Goal: Task Accomplishment & Management: Manage account settings

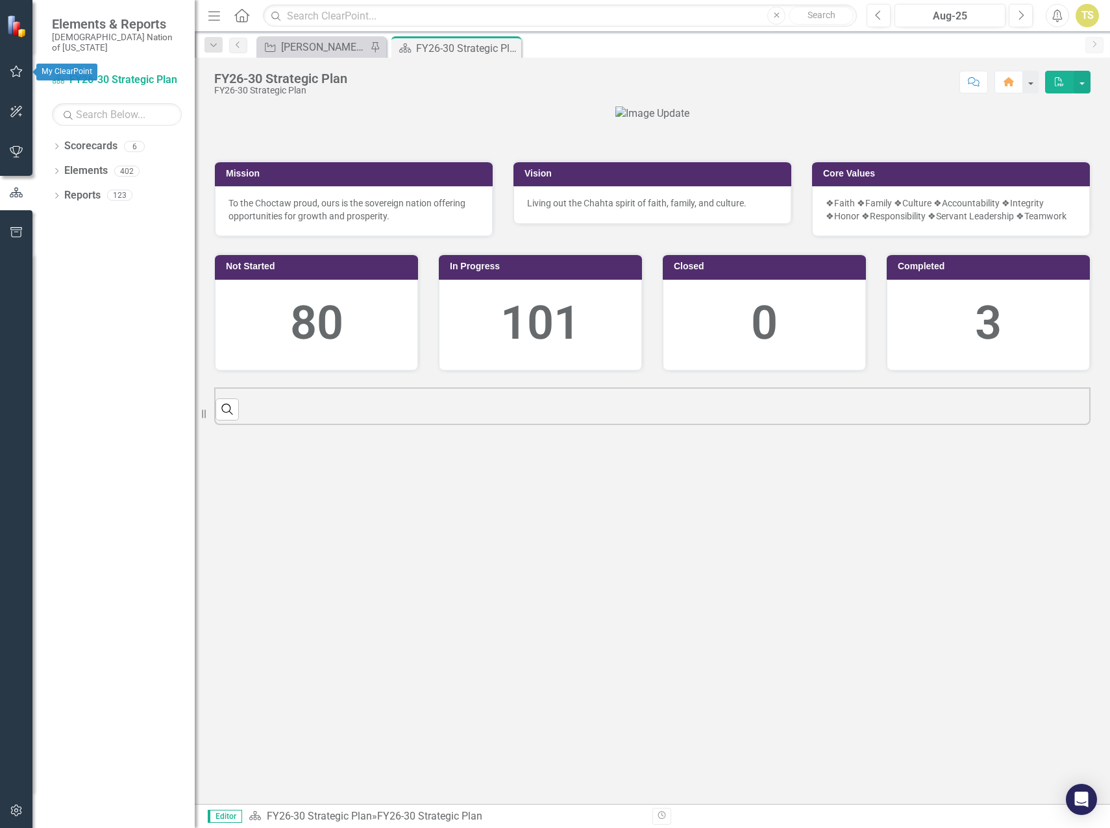
click at [16, 71] on icon "button" at bounding box center [17, 71] width 14 height 10
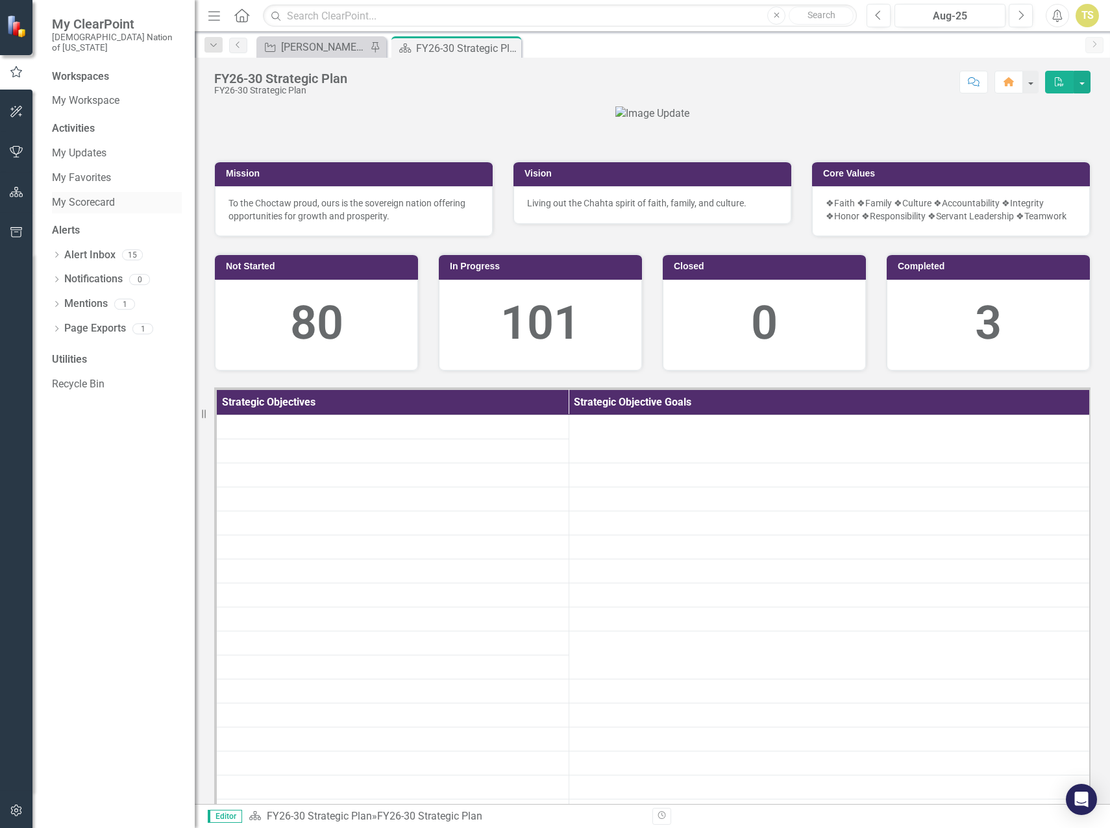
click at [76, 195] on link "My Scorecard" at bounding box center [117, 202] width 130 height 15
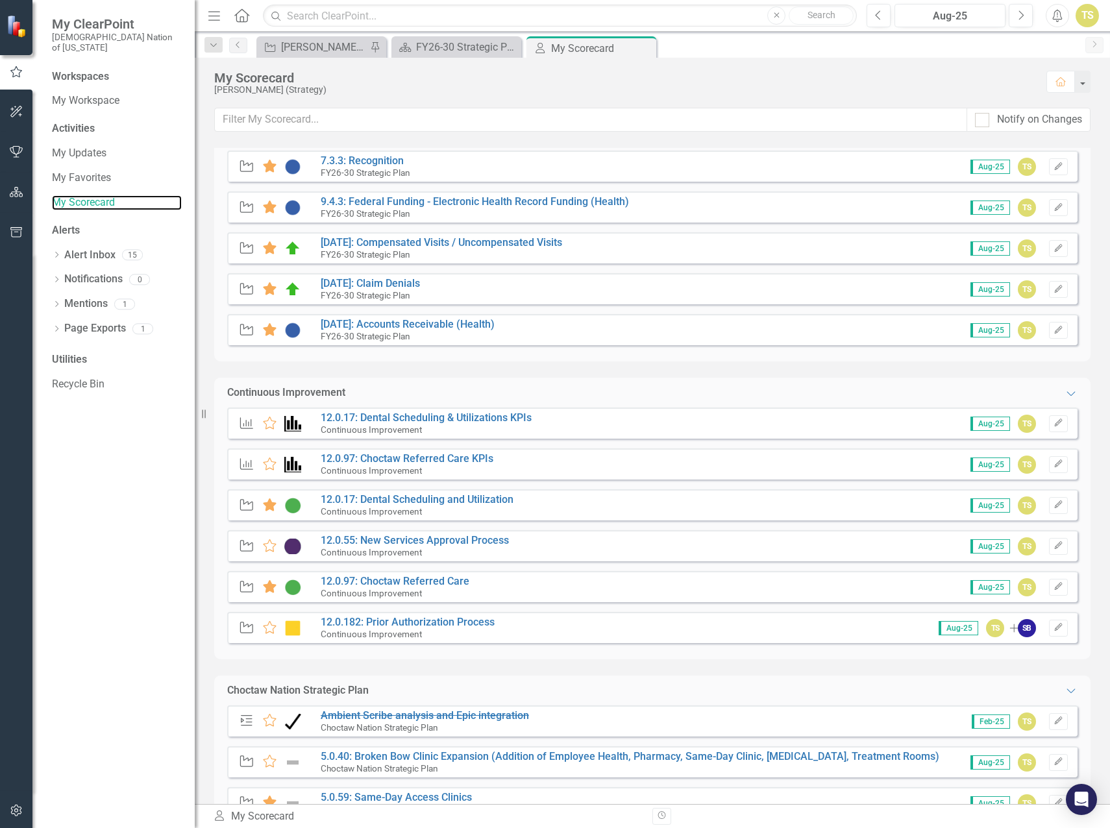
scroll to position [779, 0]
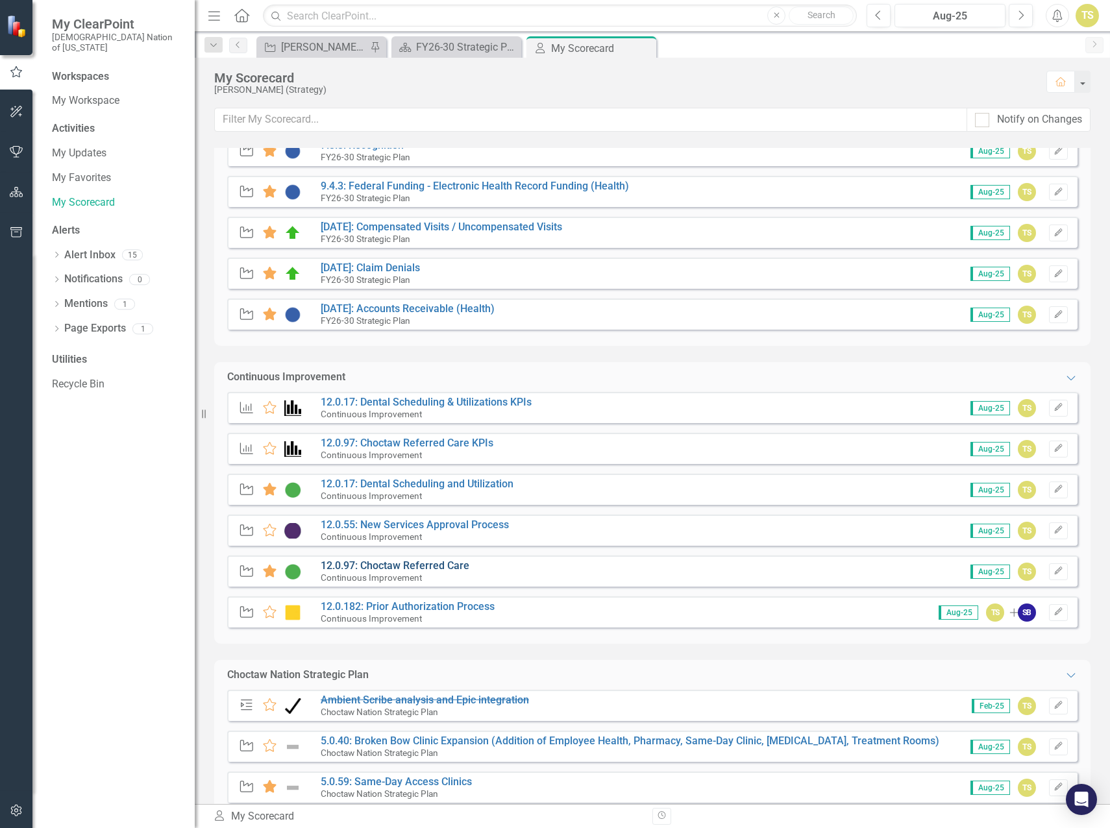
click at [389, 567] on link "12.0.97: Choctaw Referred Care" at bounding box center [395, 565] width 149 height 12
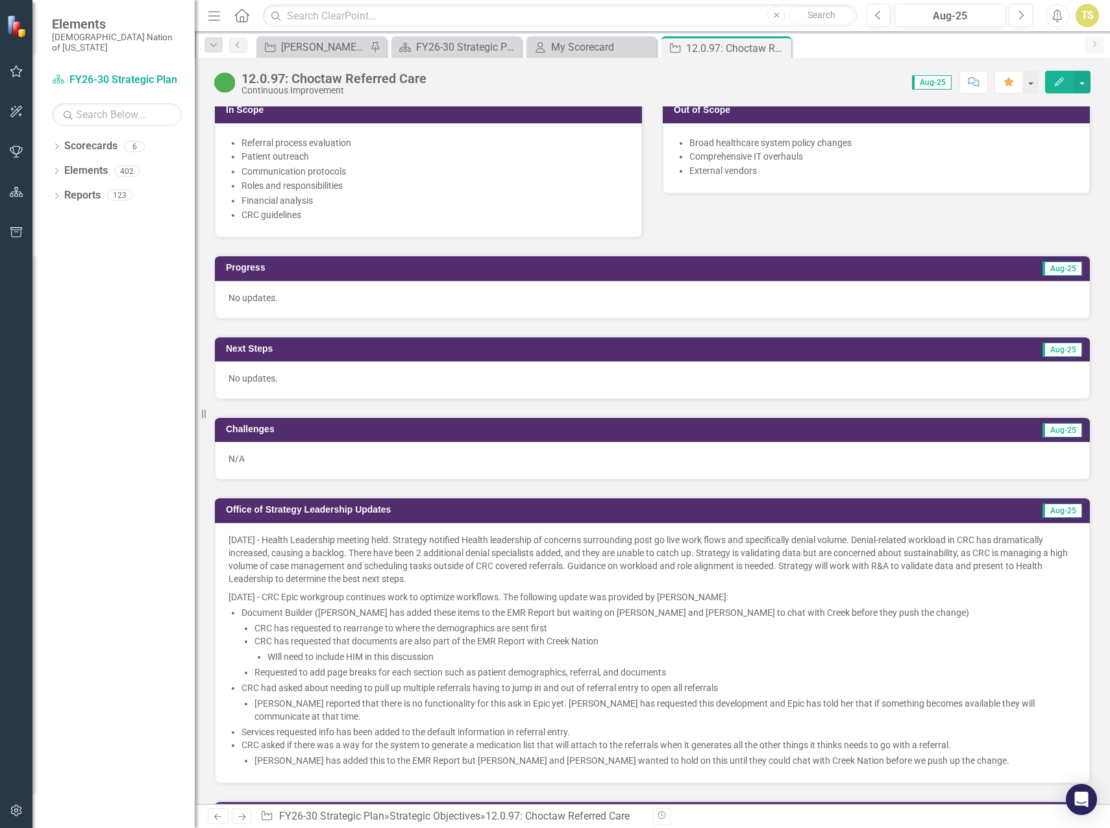
scroll to position [714, 0]
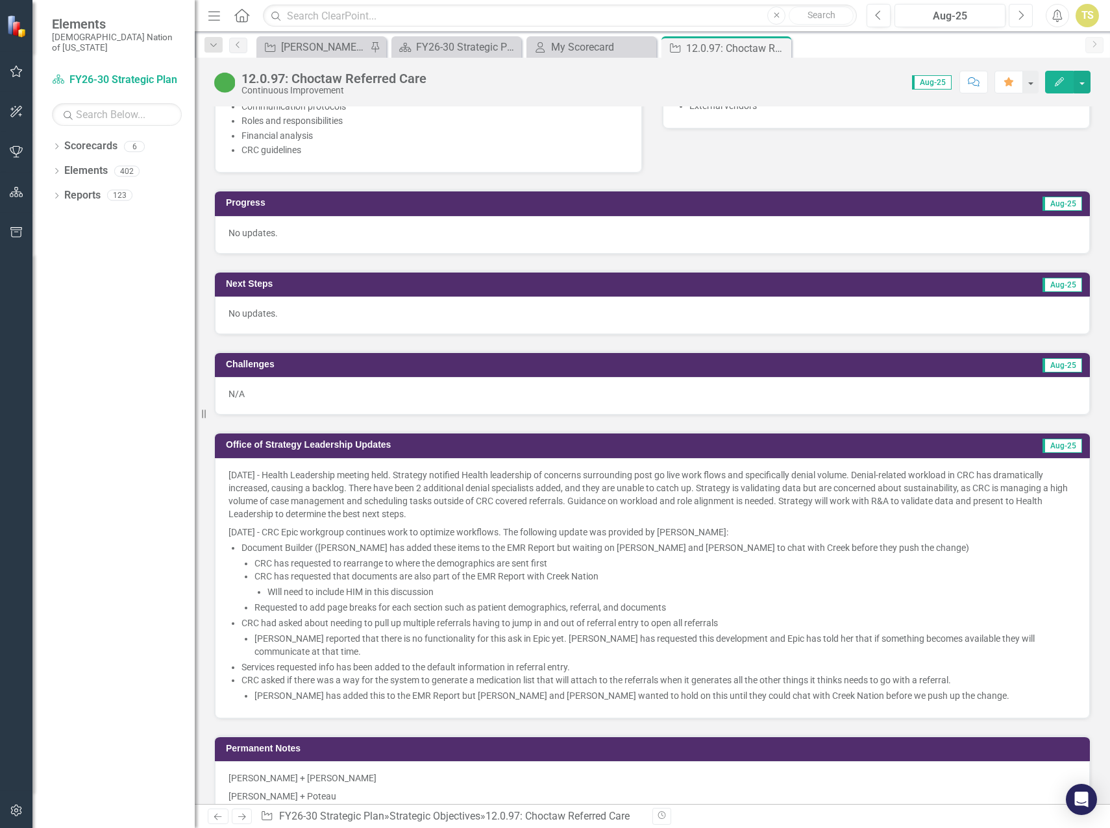
click at [1016, 17] on button "Next" at bounding box center [1020, 15] width 24 height 23
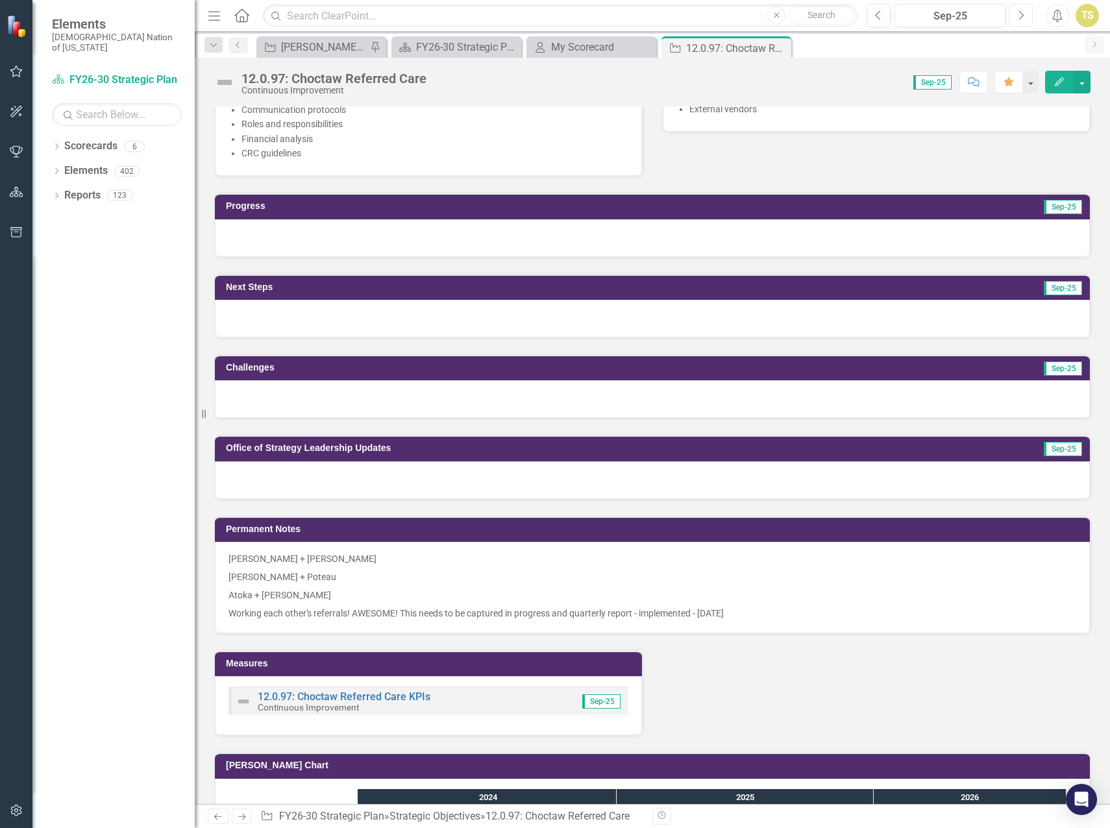
scroll to position [714, 0]
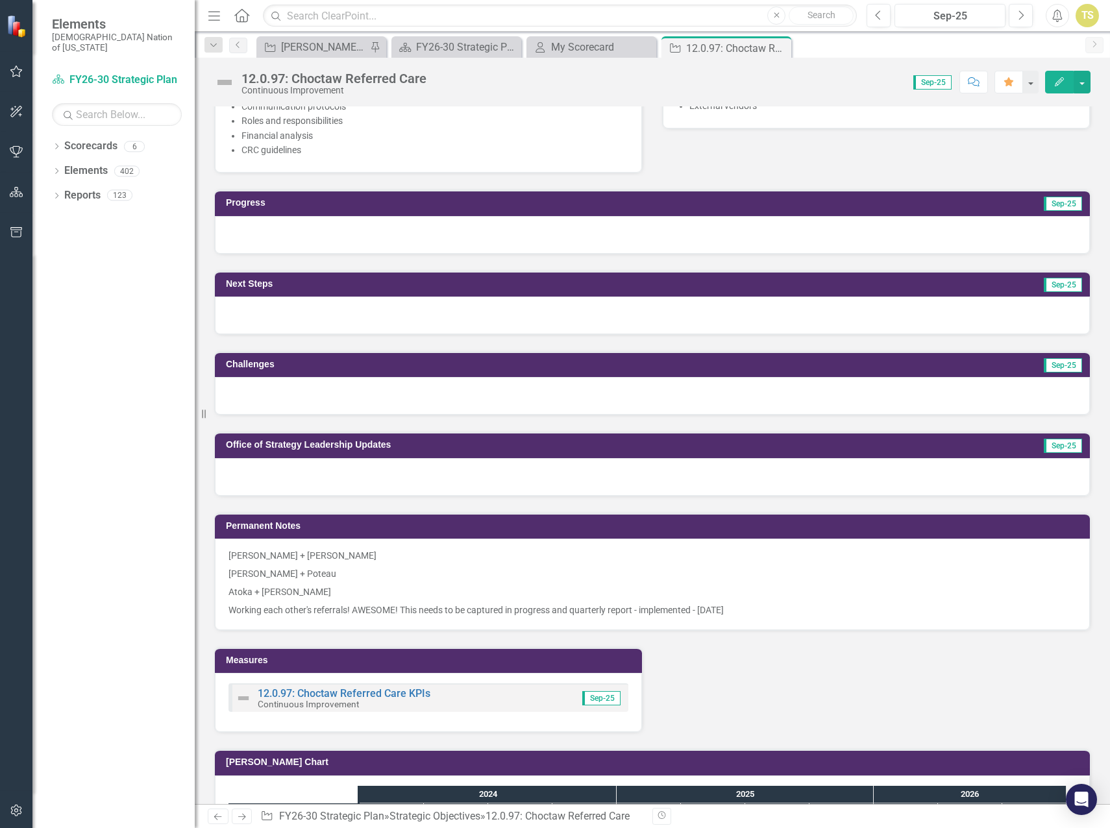
click at [407, 480] on div at bounding box center [652, 477] width 875 height 38
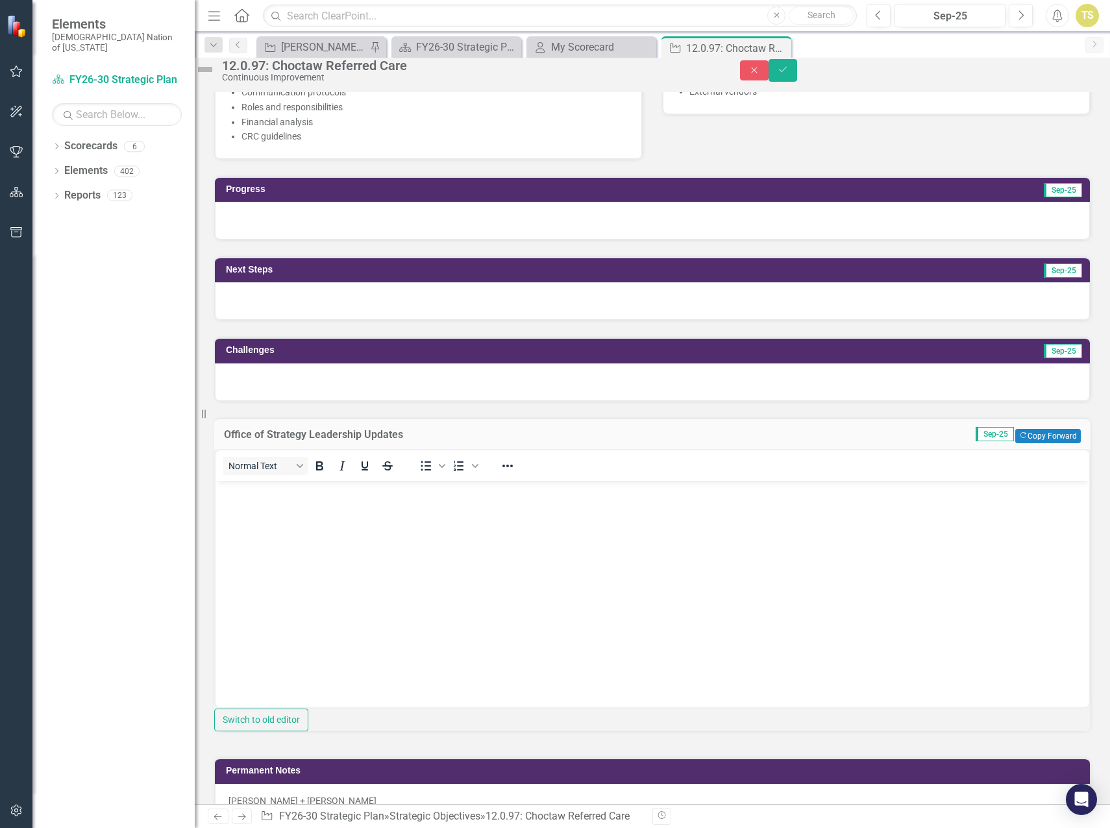
scroll to position [0, 0]
click at [393, 563] on body "Rich Text Area. Press ALT-0 for help." at bounding box center [651, 578] width 873 height 195
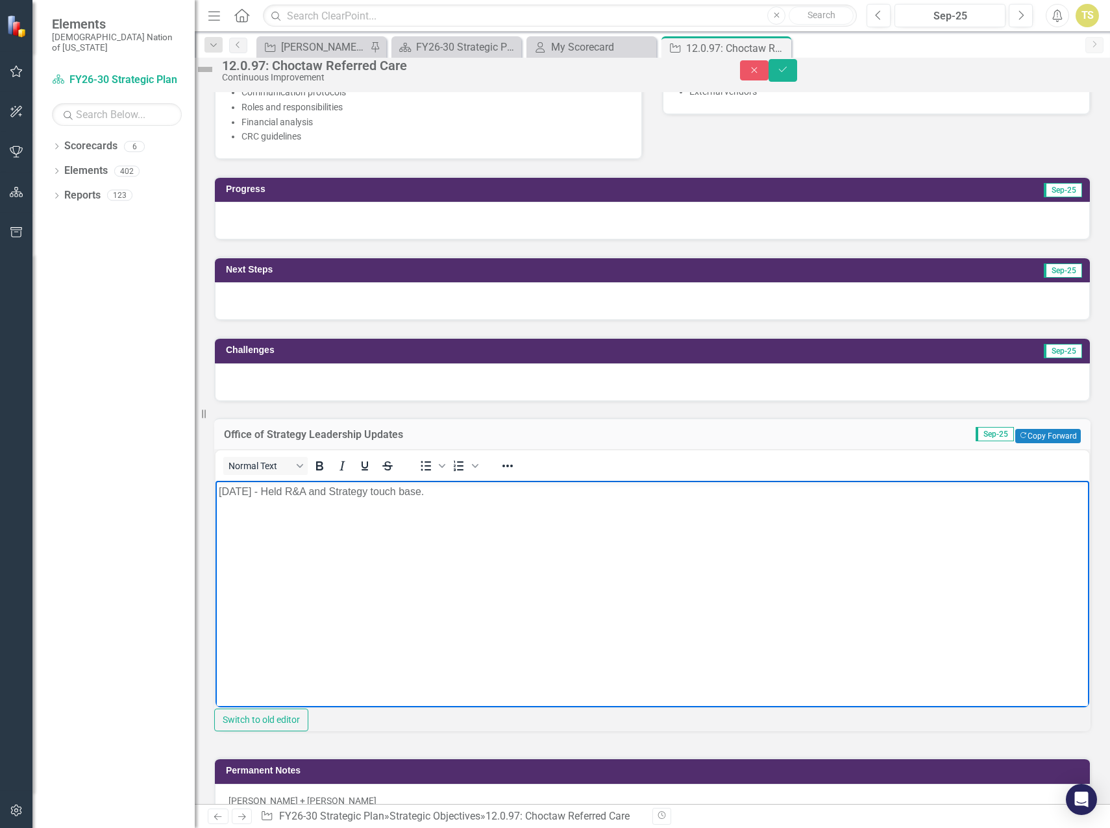
click at [367, 516] on p "Rich Text Area. Press ALT-0 for help." at bounding box center [652, 518] width 867 height 16
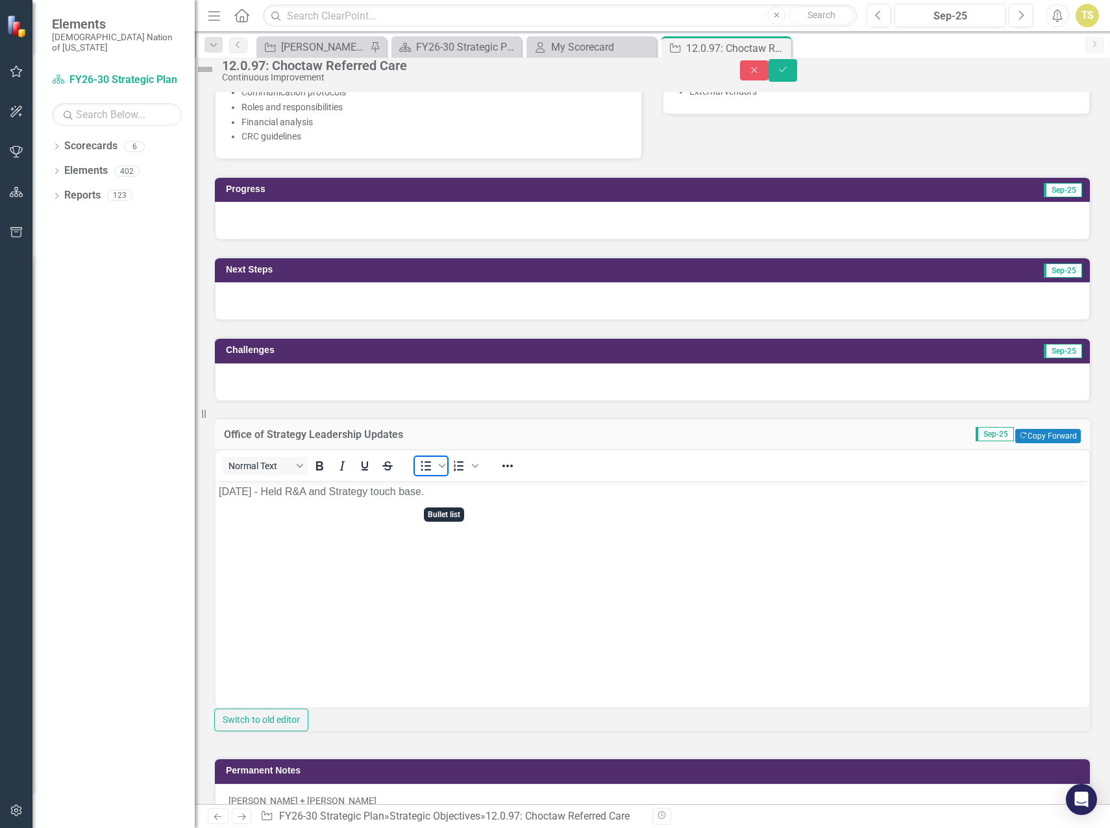
click at [431, 474] on icon "Bullet list" at bounding box center [426, 466] width 16 height 16
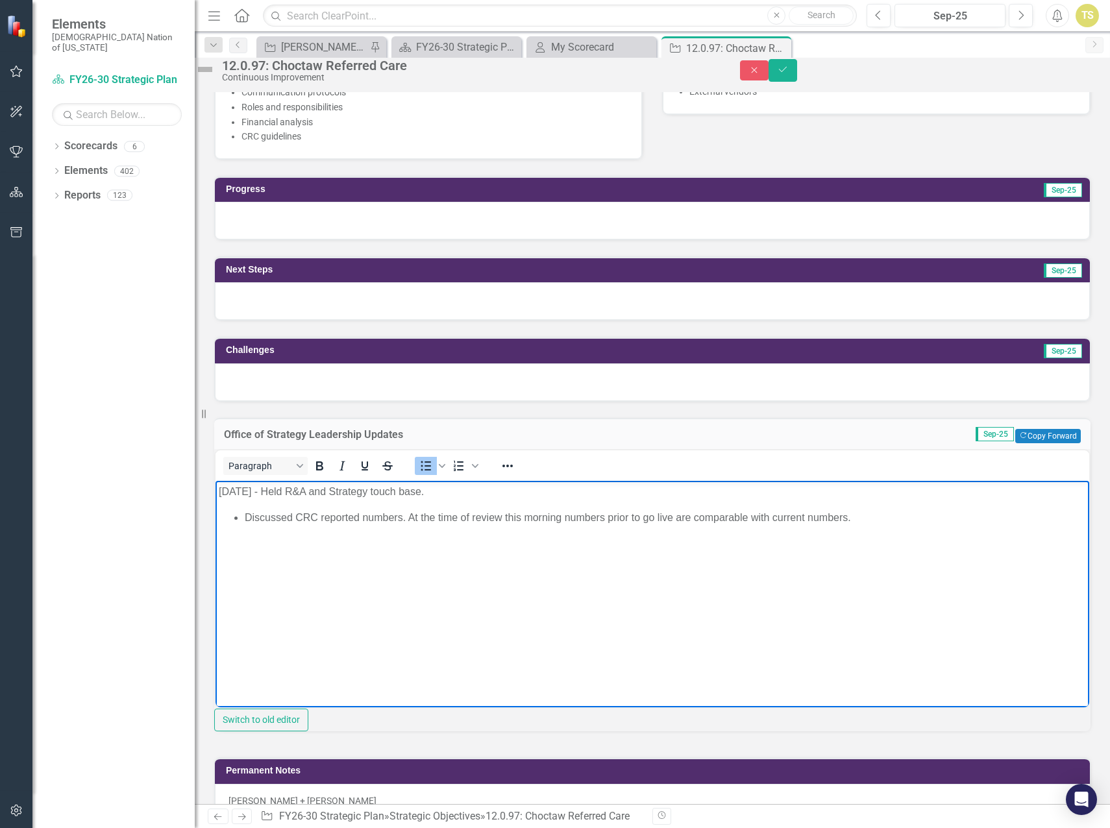
click at [664, 560] on body "[DATE] - Held R&A and Strategy touch base. Discussed CRC reported numbers. At t…" at bounding box center [651, 578] width 873 height 195
drag, startPoint x: 856, startPoint y: 521, endPoint x: 257, endPoint y: 511, distance: 599.6
click at [257, 511] on li "Discussed CRC reported numbers. At the time of review this morning numbers prio…" at bounding box center [665, 518] width 841 height 16
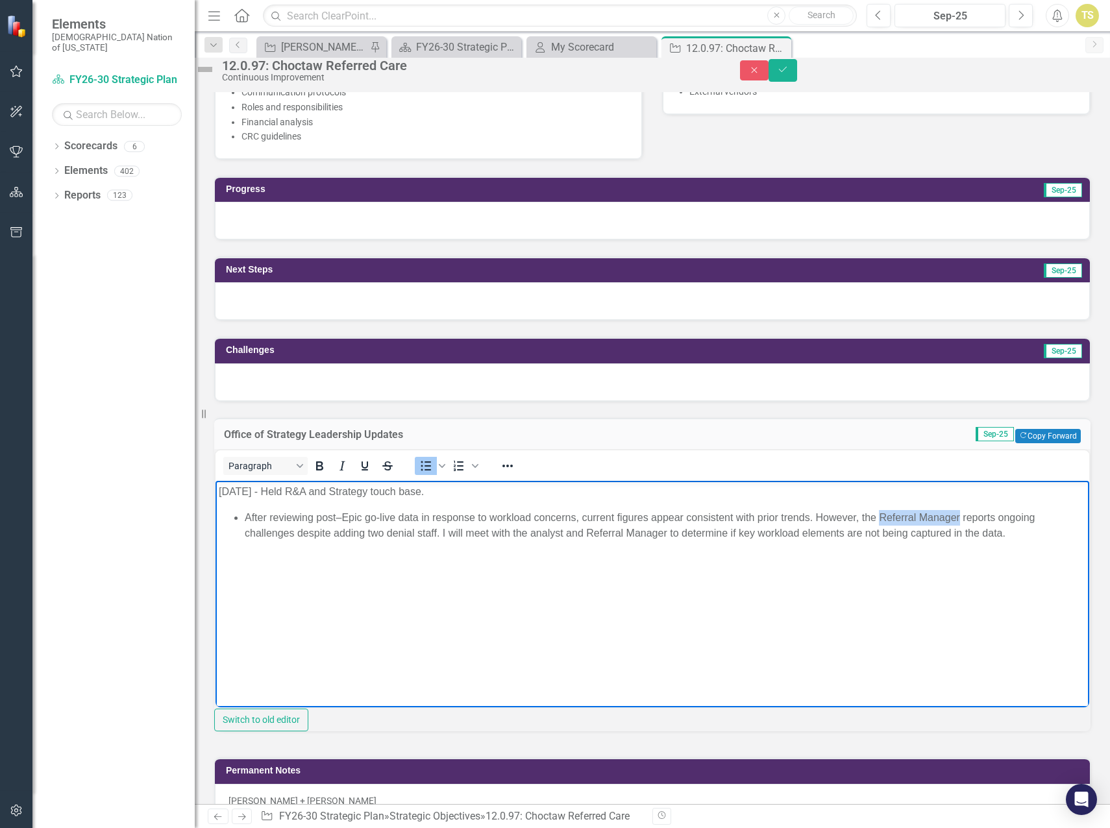
drag, startPoint x: 880, startPoint y: 516, endPoint x: 959, endPoint y: 520, distance: 79.3
click at [959, 520] on li "After reviewing post–Epic go-live data in response to workload concerns, curren…" at bounding box center [665, 525] width 841 height 31
click at [383, 532] on li "After reviewing post–Epic go-live data in response to workload concerns, curren…" at bounding box center [665, 525] width 841 height 31
click at [458, 578] on body "[DATE] - Held R&A and Strategy touch base. After reviewing post–Epic go-live da…" at bounding box center [651, 578] width 873 height 195
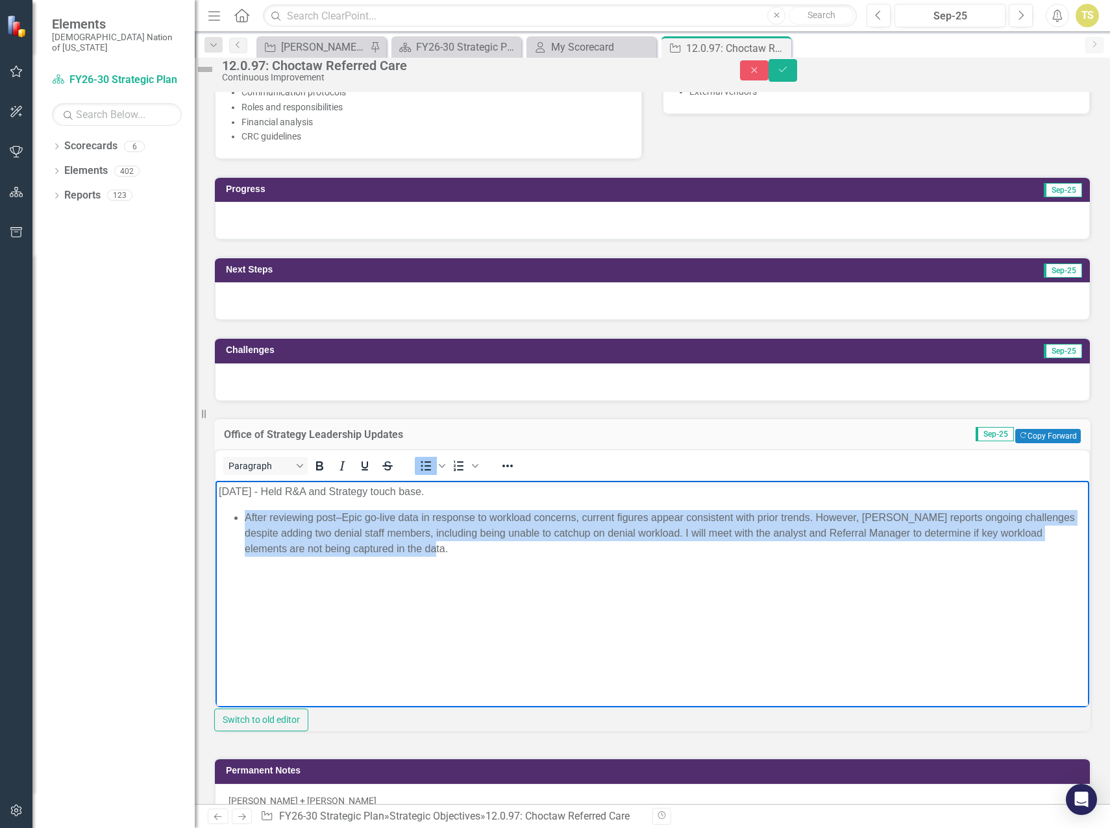
drag, startPoint x: 457, startPoint y: 546, endPoint x: 245, endPoint y: 517, distance: 214.8
click at [245, 517] on li "After reviewing post–Epic go-live data in response to workload concerns, curren…" at bounding box center [665, 533] width 841 height 47
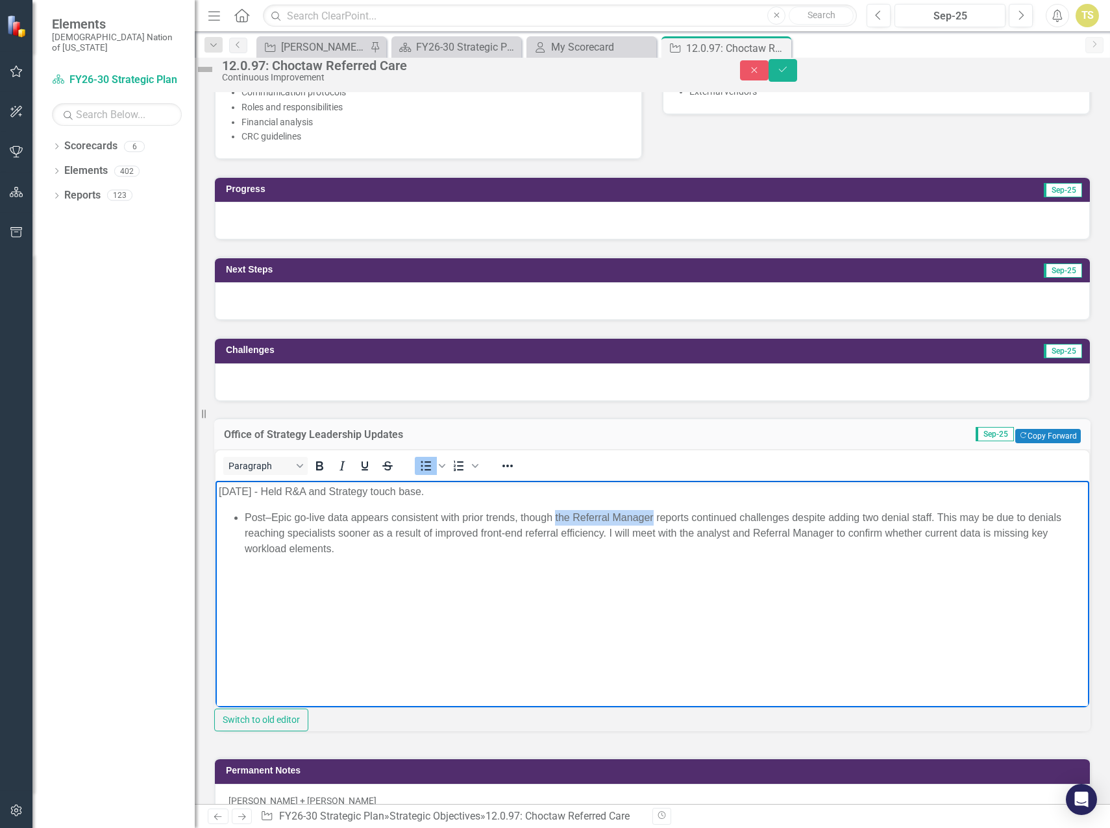
drag, startPoint x: 653, startPoint y: 517, endPoint x: 555, endPoint y: 524, distance: 97.6
click at [555, 524] on li "Post–Epic go-live data appears consistent with prior trends, though the Referra…" at bounding box center [665, 533] width 841 height 47
click at [321, 544] on li "Post–Epic go-live data appears consistent with prior trends, though [PERSON_NAM…" at bounding box center [665, 533] width 841 height 47
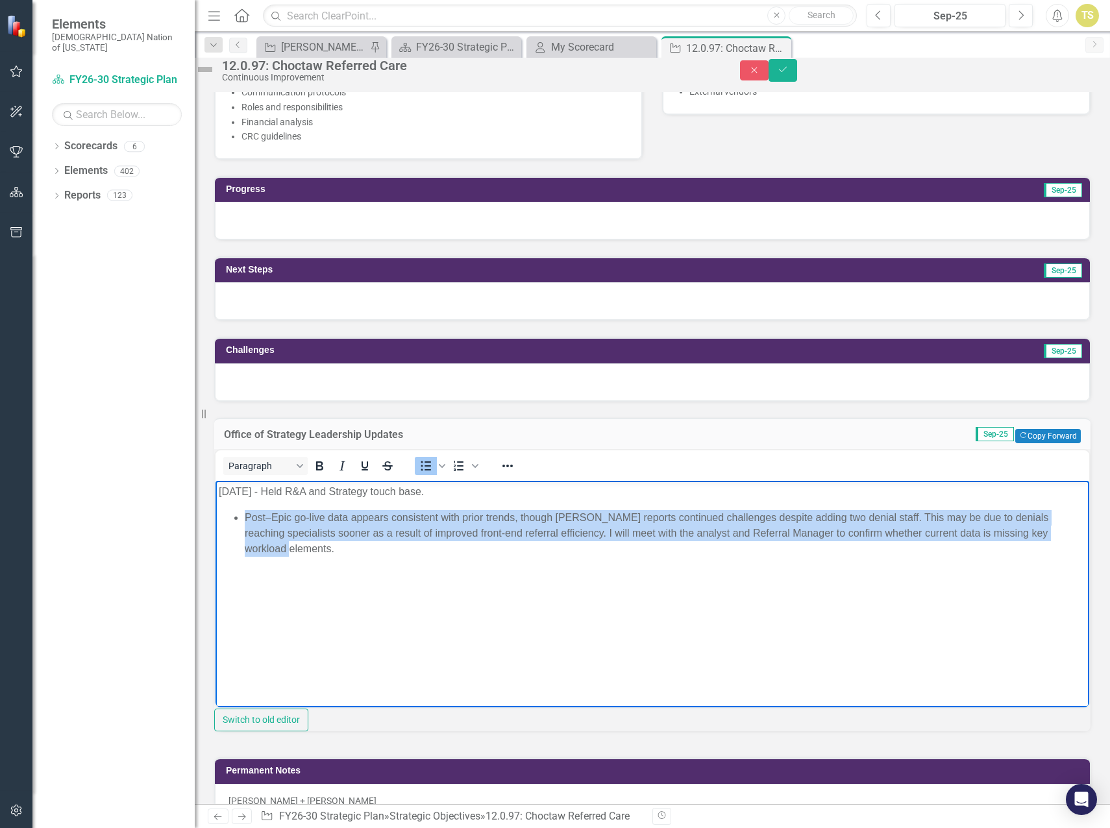
drag, startPoint x: 287, startPoint y: 550, endPoint x: 245, endPoint y: 523, distance: 50.2
click at [245, 523] on li "Post–Epic go-live data appears consistent with prior trends, though [PERSON_NAM…" at bounding box center [665, 533] width 841 height 47
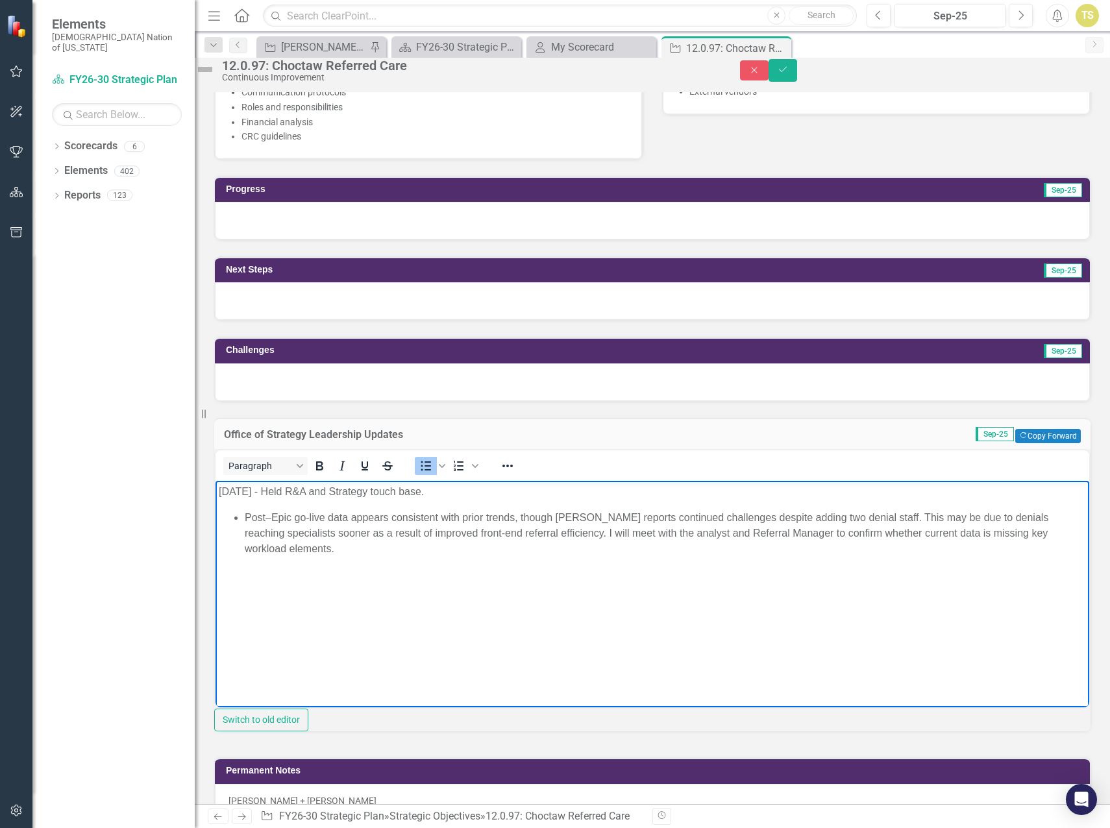
click at [857, 549] on li "Post–Epic go-live data appears consistent with prior trends, though [PERSON_NAM…" at bounding box center [665, 533] width 841 height 47
click at [566, 531] on li "Post–Epic go-live data appears consistent with prior trends, though [PERSON_NAM…" at bounding box center [665, 533] width 841 height 47
drag, startPoint x: 356, startPoint y: 583, endPoint x: 354, endPoint y: 572, distance: 11.1
click at [356, 582] on body "[DATE] - Held R&A and Strategy touch base. Post–Epic go-live data appears consi…" at bounding box center [651, 578] width 873 height 195
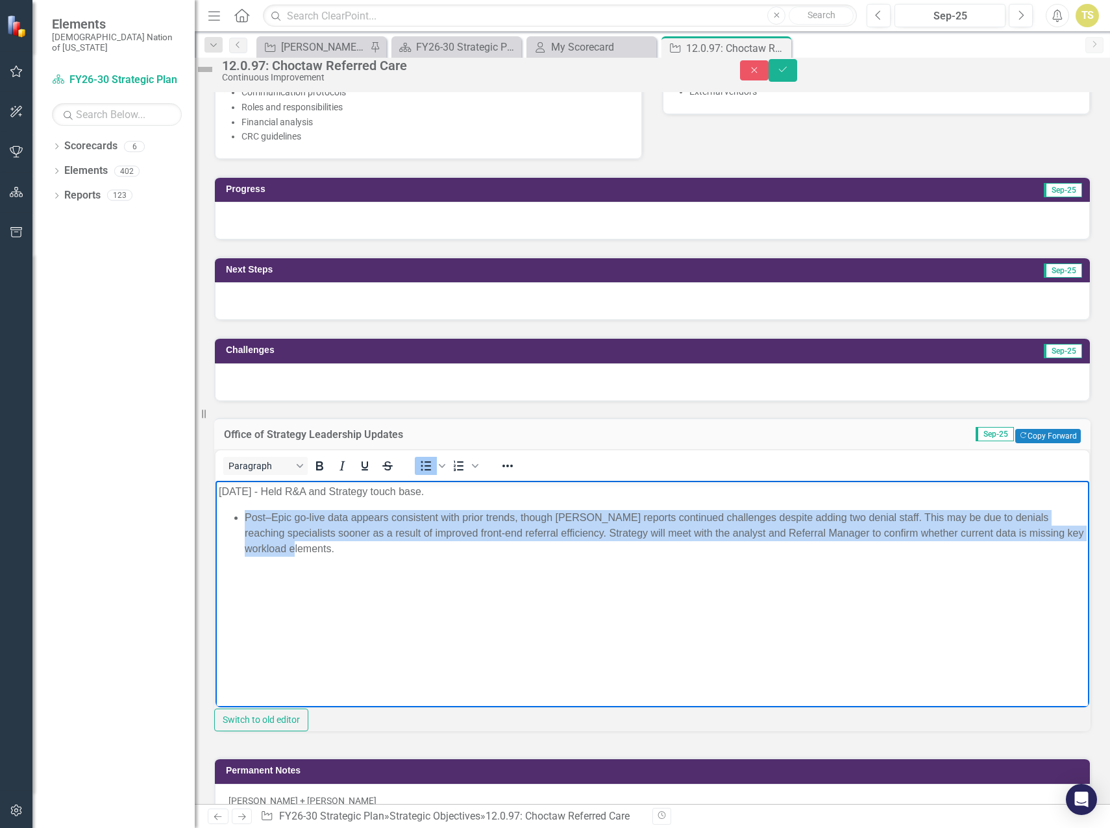
drag, startPoint x: 345, startPoint y: 546, endPoint x: 258, endPoint y: 528, distance: 89.0
click at [244, 521] on ul "Post–Epic go-live data appears consistent with prior trends, though [PERSON_NAM…" at bounding box center [652, 533] width 867 height 47
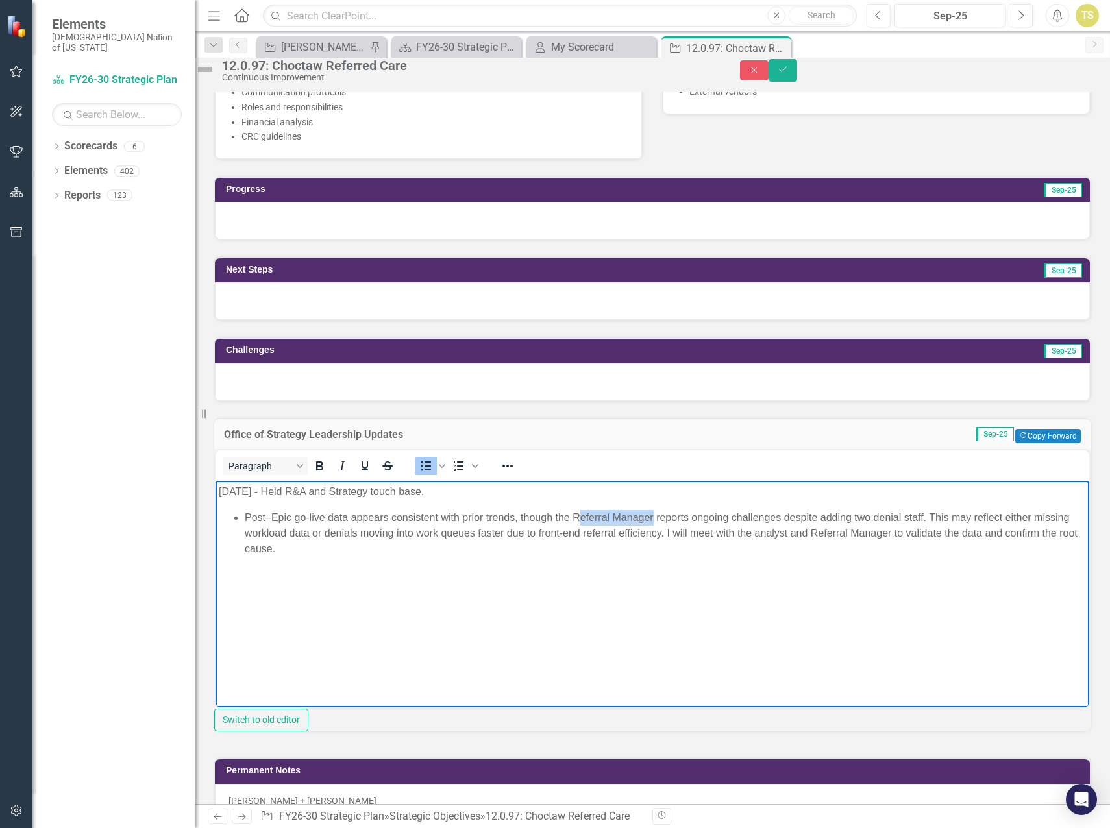
drag, startPoint x: 654, startPoint y: 516, endPoint x: 581, endPoint y: 519, distance: 72.7
click at [581, 519] on li "Post–Epic go-live data appears consistent with prior trends, though the Referra…" at bounding box center [665, 533] width 841 height 47
click at [666, 533] on li "Post–Epic go-live data appears consistent with prior trends, though the [PERSON…" at bounding box center [665, 533] width 841 height 47
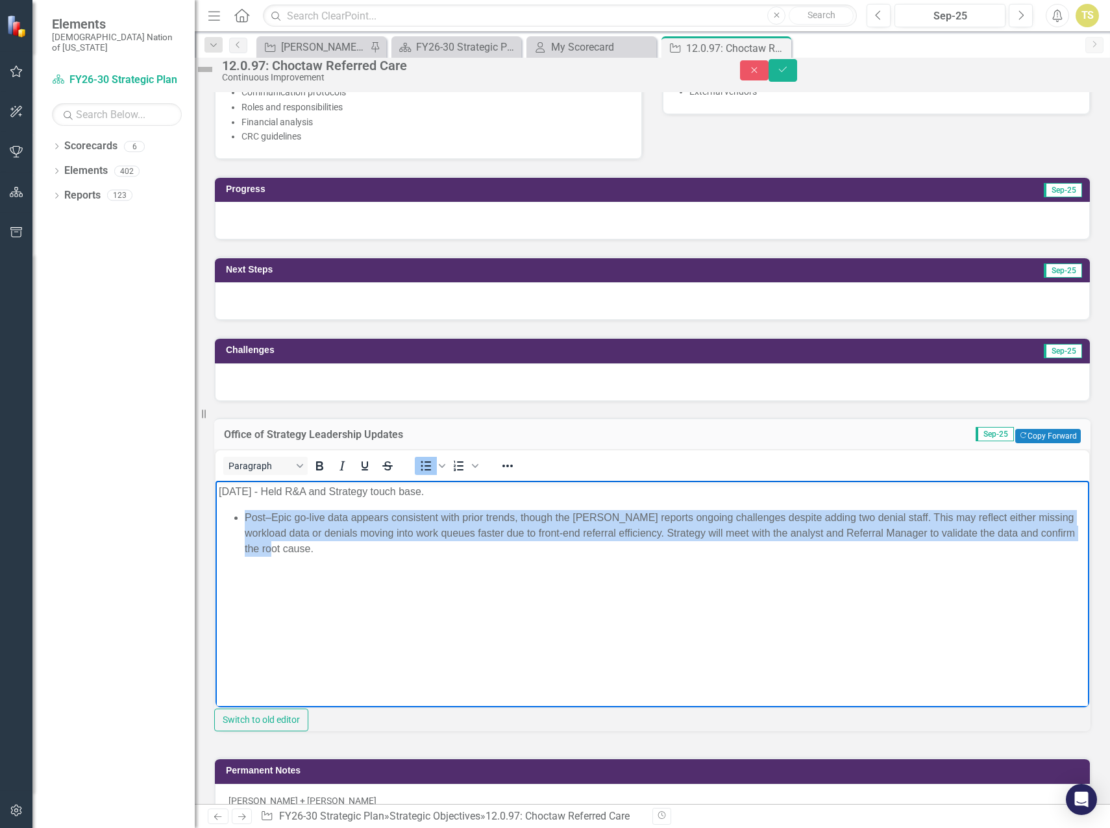
drag, startPoint x: 347, startPoint y: 552, endPoint x: 242, endPoint y: 520, distance: 110.0
click at [242, 520] on ul "Post–Epic go-live data appears consistent with prior trends, though the [PERSON…" at bounding box center [652, 533] width 867 height 47
copy li "Post–Epic go-live data appears consistent with prior trends, though the [PERSON…"
click at [906, 536] on li "Post–Epic go-live data appears consistent with prior trends, though the [PERSON…" at bounding box center [665, 533] width 841 height 47
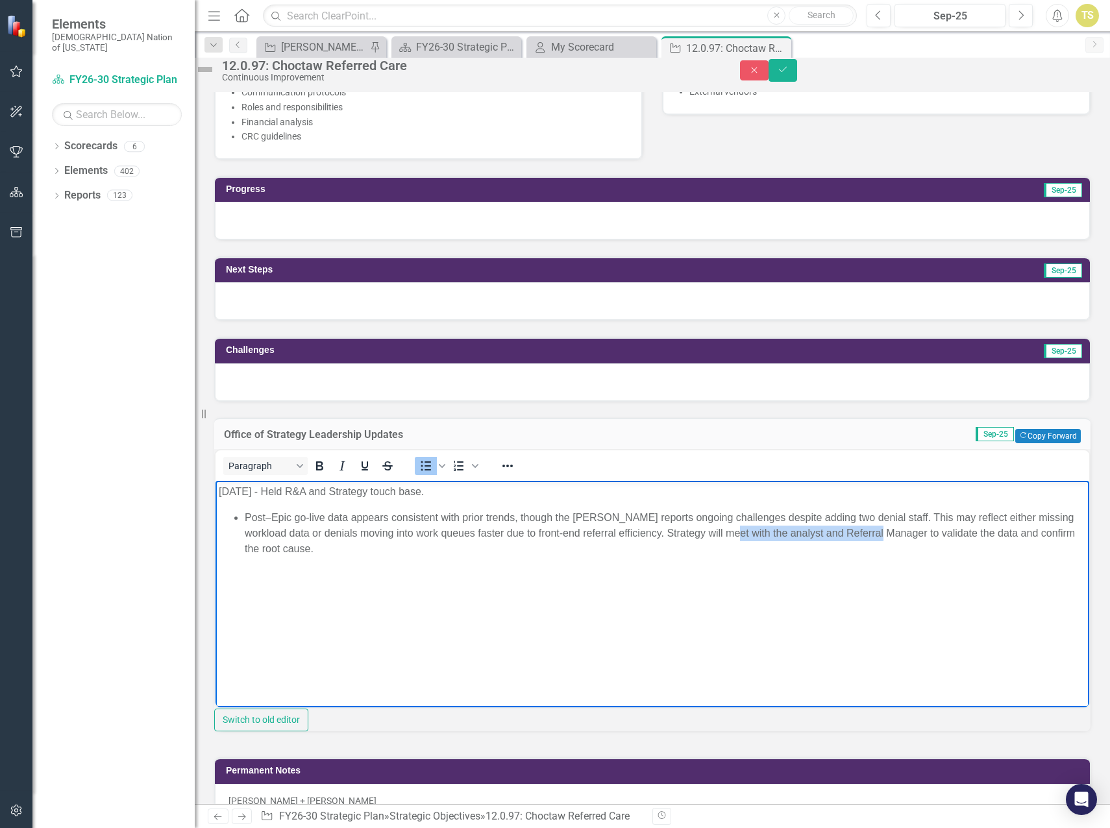
drag, startPoint x: 925, startPoint y: 533, endPoint x: 771, endPoint y: 540, distance: 153.3
click at [771, 540] on li "Post–Epic go-live data appears consistent with prior trends, though the [PERSON…" at bounding box center [665, 533] width 841 height 47
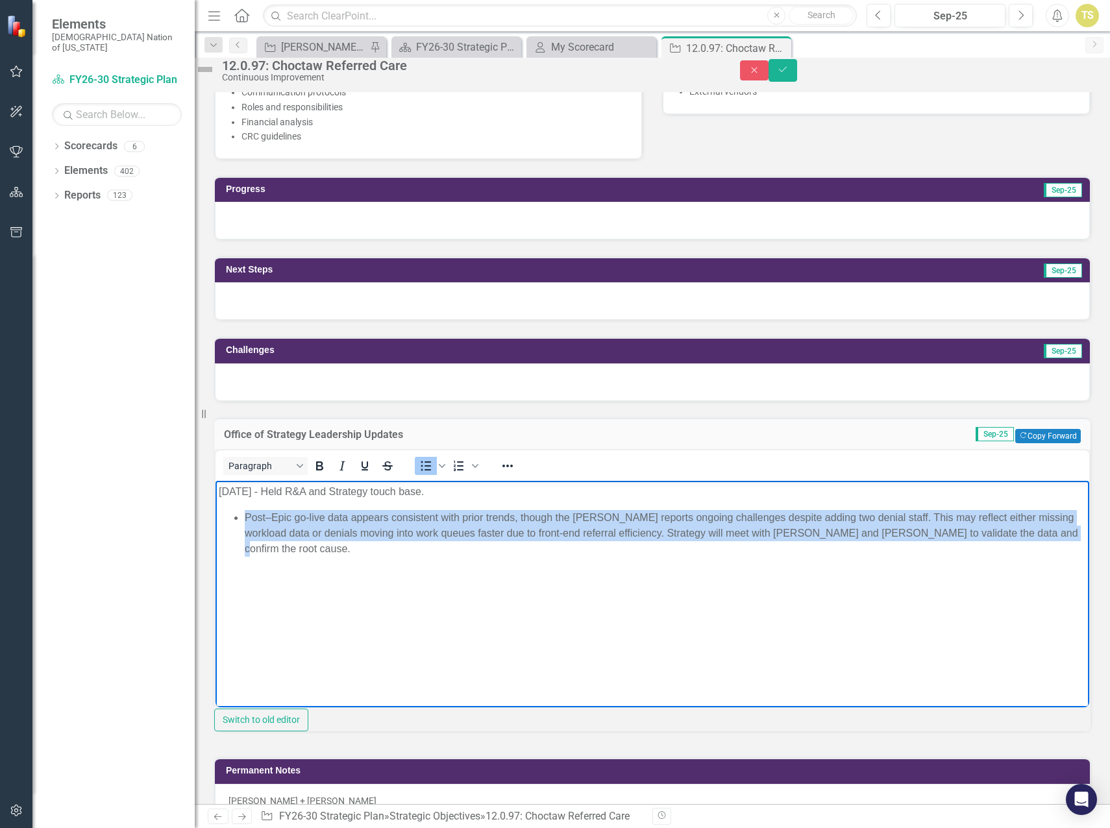
drag, startPoint x: 294, startPoint y: 550, endPoint x: 245, endPoint y: 522, distance: 56.4
click at [245, 522] on li "Post–Epic go-live data appears consistent with prior trends, though the [PERSON…" at bounding box center [665, 533] width 841 height 47
copy li "Post–Epic go-live data appears consistent with prior trends, though the [PERSON…"
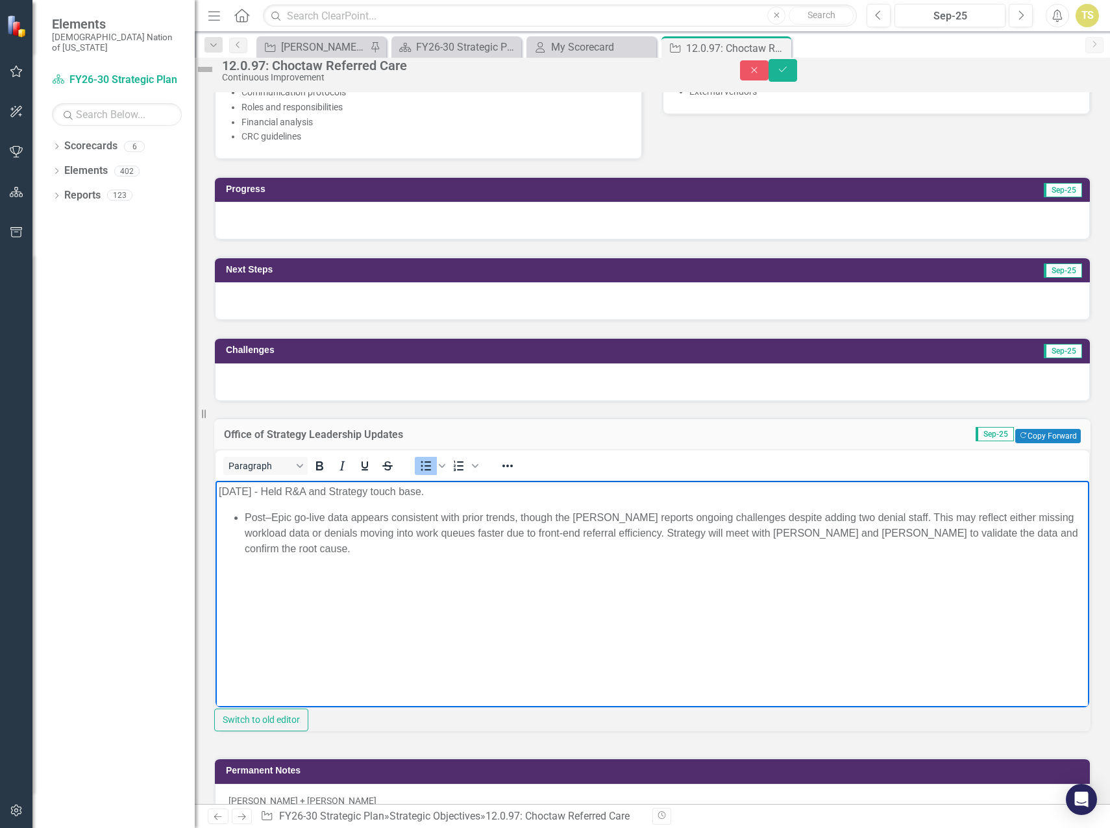
click at [513, 611] on body "[DATE] - Held R&A and Strategy touch base. Post–Epic go-live data appears consi…" at bounding box center [651, 578] width 873 height 195
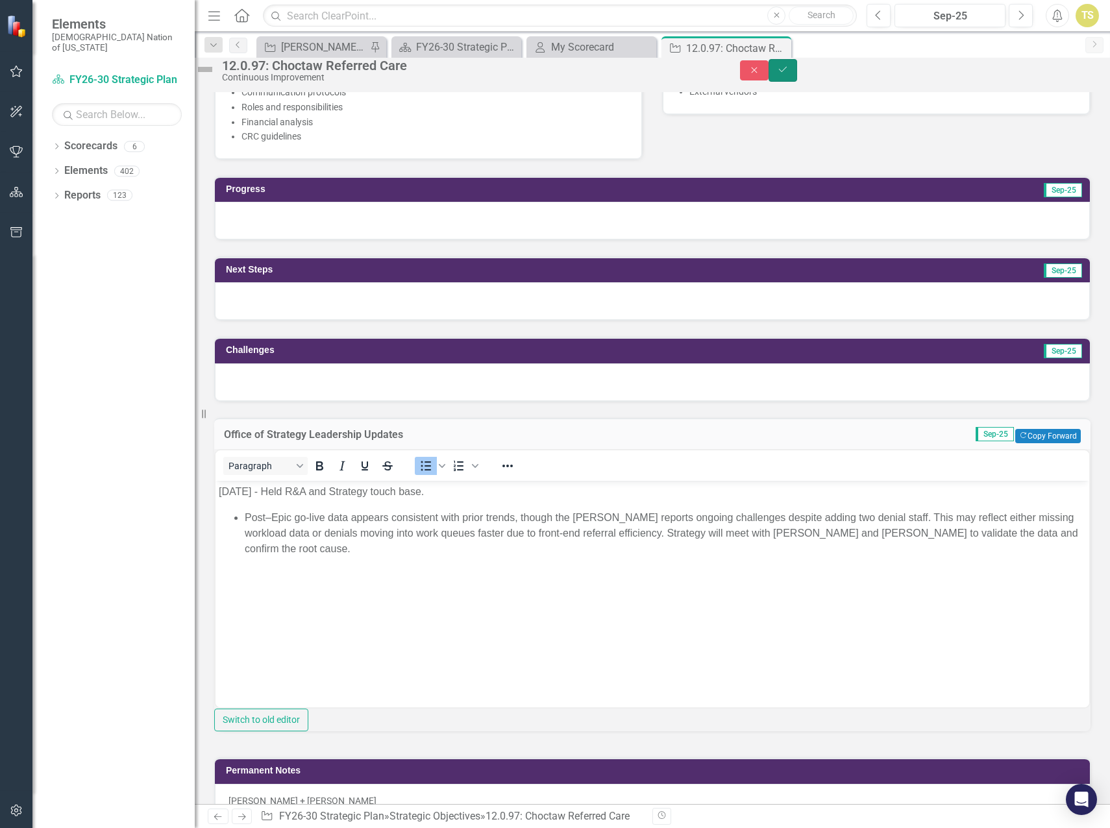
click at [788, 74] on icon "Save" at bounding box center [783, 69] width 12 height 9
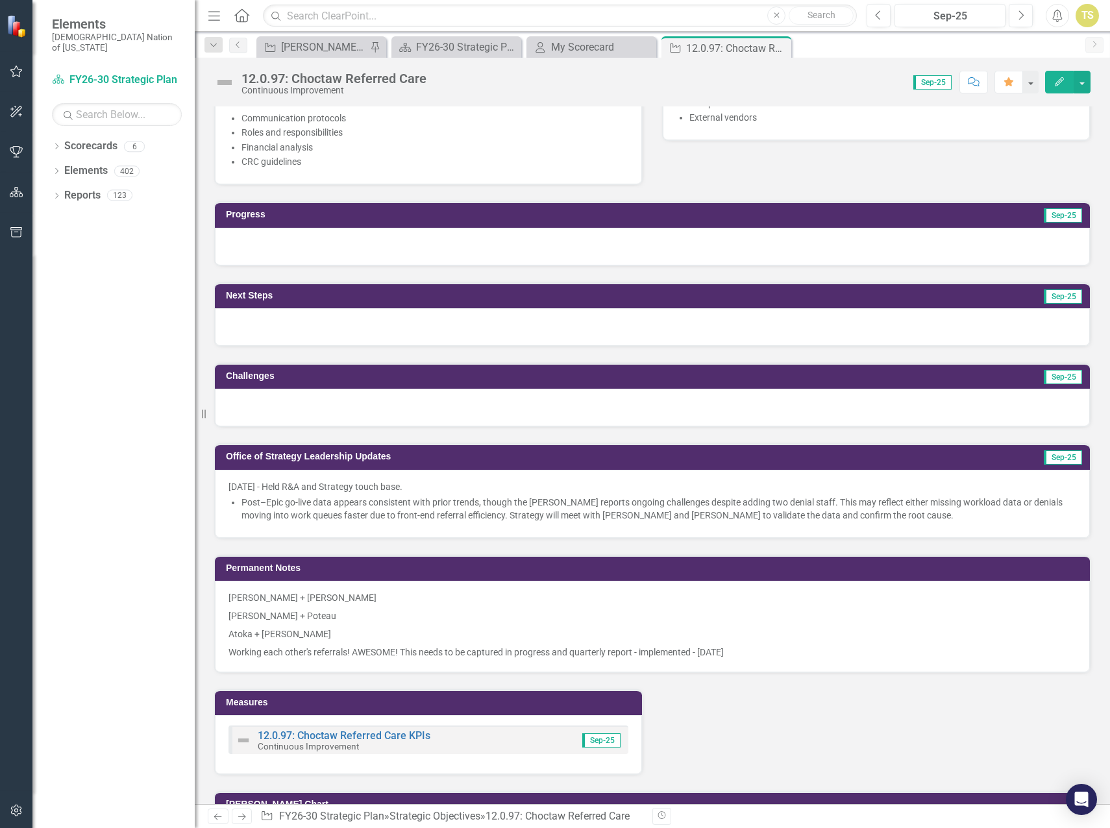
scroll to position [714, 0]
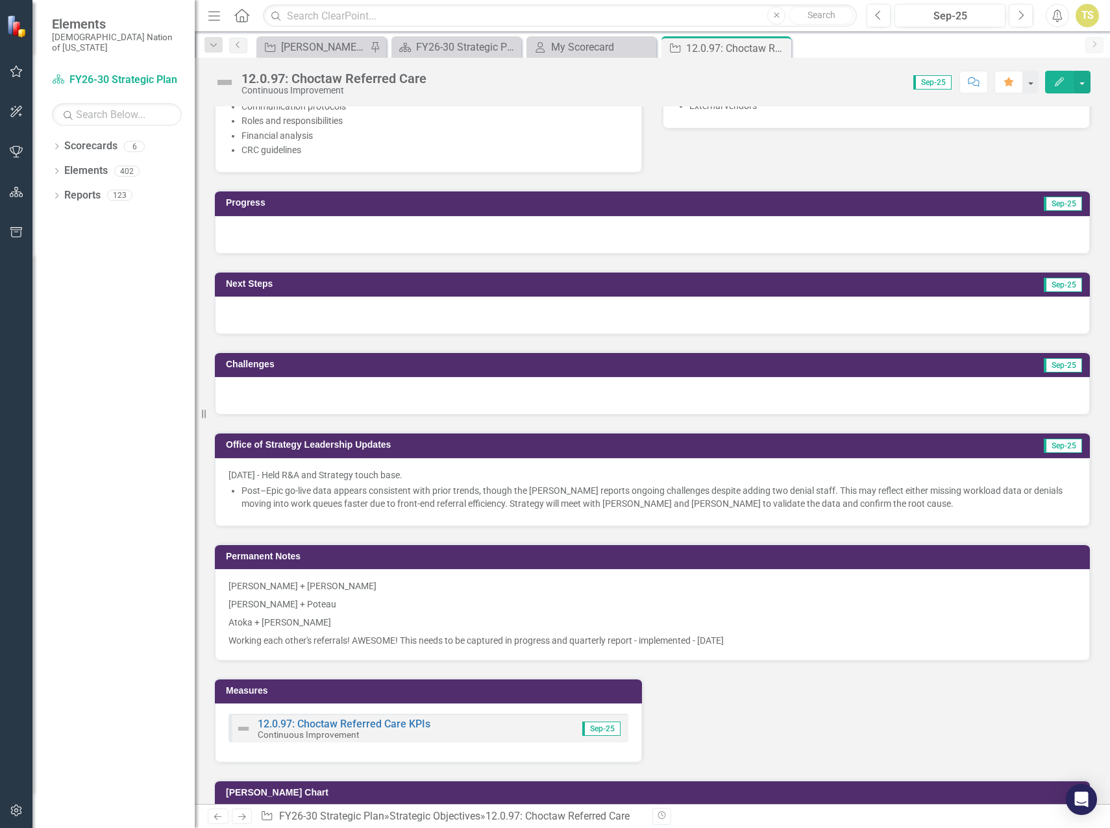
click at [855, 501] on li "Post–Epic go-live data appears consistent with prior trends, though the [PERSON…" at bounding box center [658, 497] width 834 height 26
click at [855, 500] on li "Post–Epic go-live data appears consistent with prior trends, though the [PERSON…" at bounding box center [658, 497] width 834 height 26
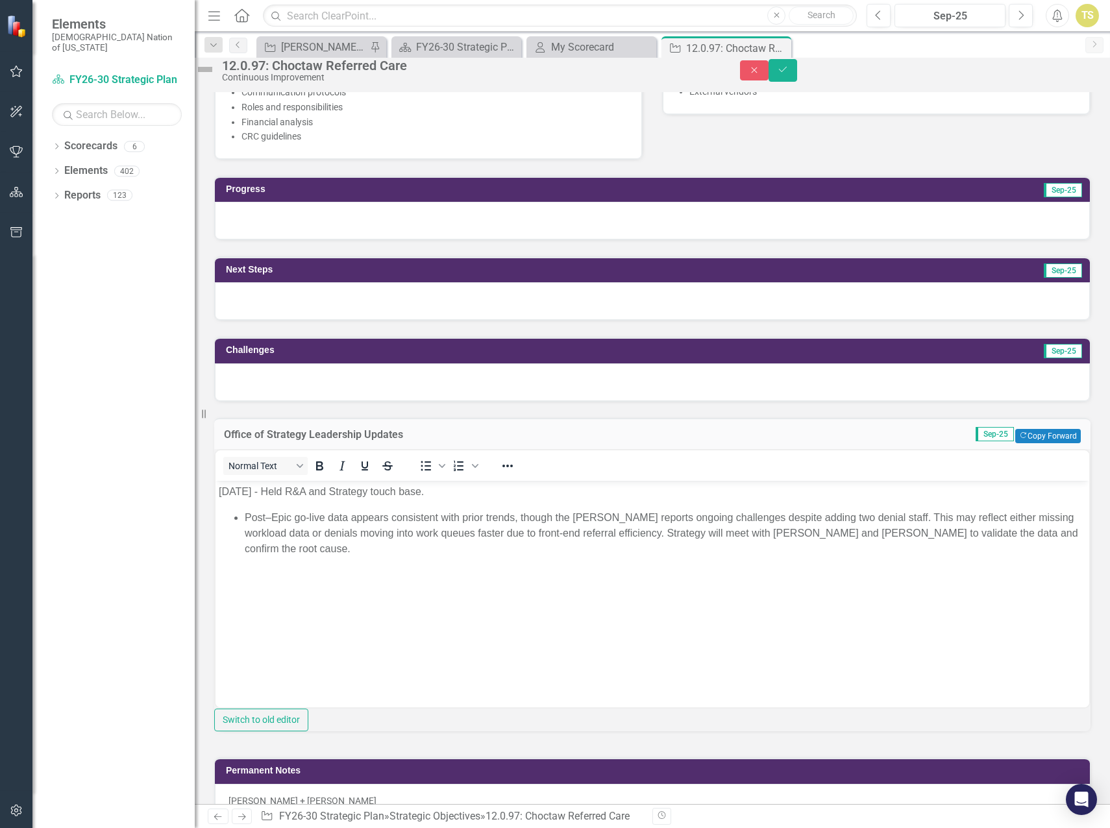
scroll to position [0, 0]
click at [851, 518] on li "Post–Epic go-live data appears consistent with prior trends, though the [PERSON…" at bounding box center [665, 533] width 841 height 47
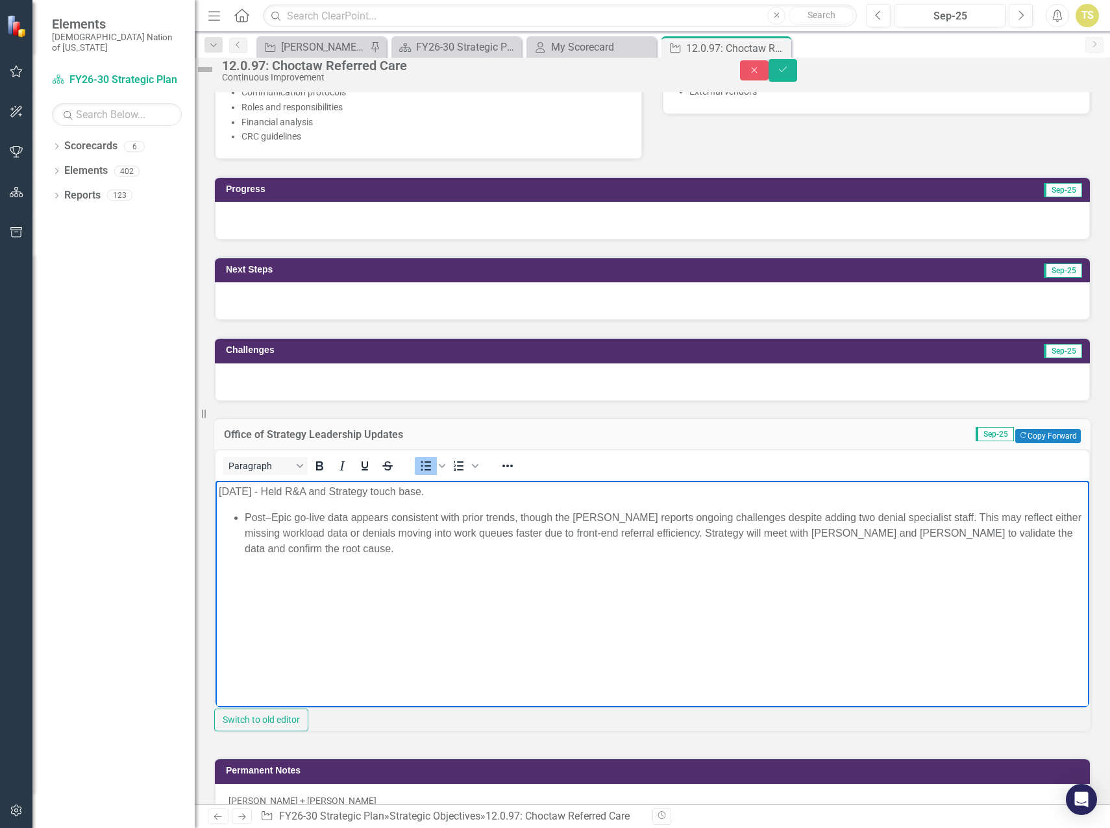
click at [401, 552] on li "Post–Epic go-live data appears consistent with prior trends, though the [PERSON…" at bounding box center [665, 533] width 841 height 47
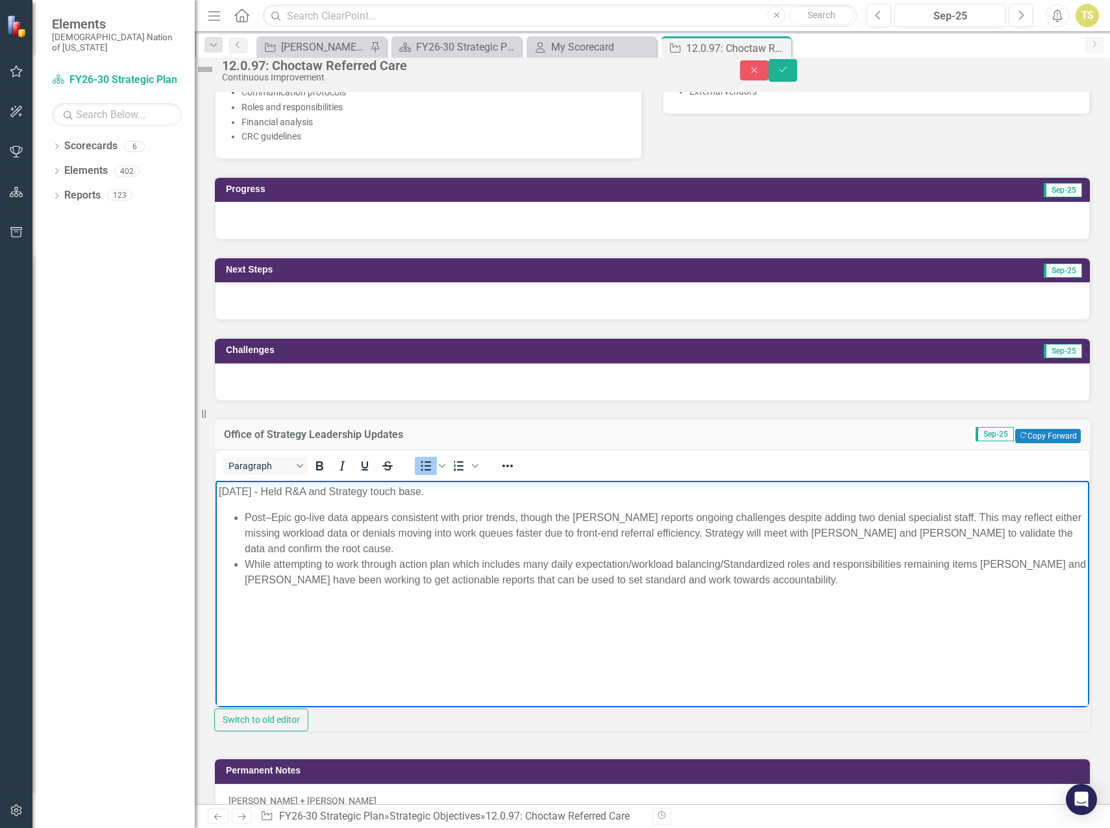
click at [804, 581] on li "While attempting to work through action plan which includes many daily expectat…" at bounding box center [665, 572] width 841 height 31
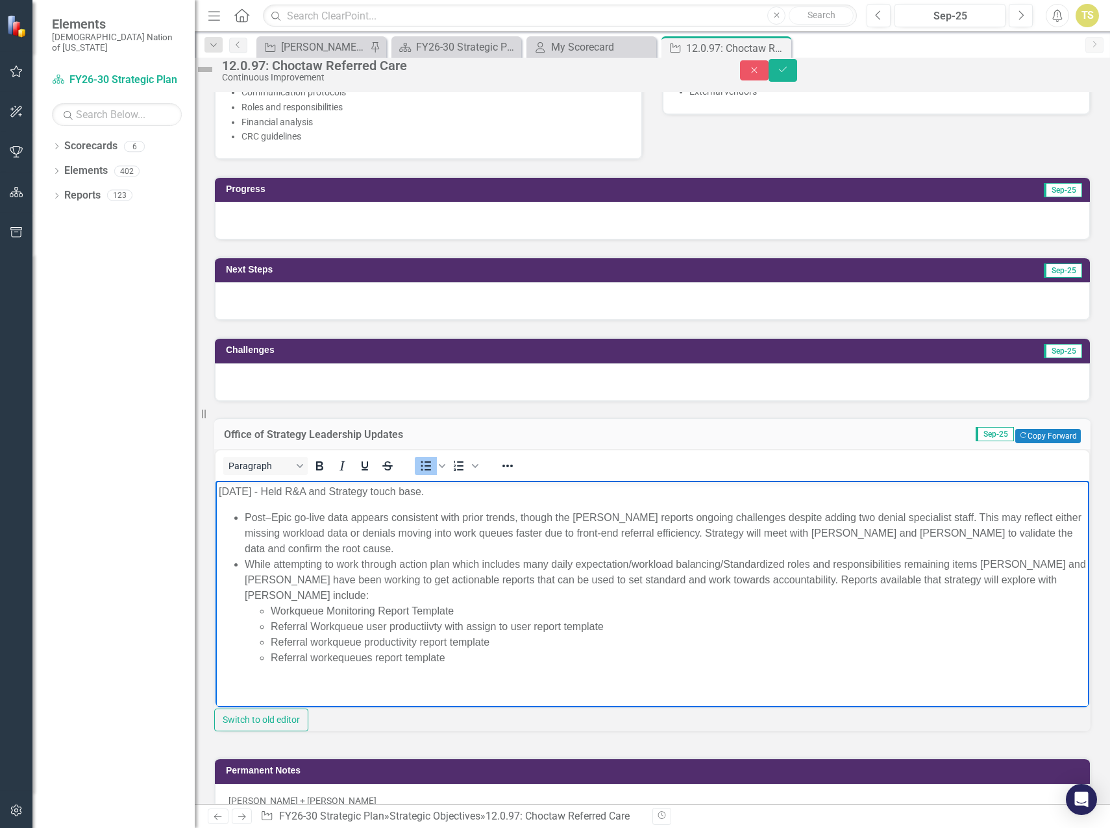
drag, startPoint x: 452, startPoint y: 662, endPoint x: 208, endPoint y: 569, distance: 261.2
click at [215, 569] on html "[DATE] - Held R&A and Strategy touch base. Post–Epic go-live data appears consi…" at bounding box center [651, 580] width 873 height 199
copy li "While attempting to work through action plan which includes many daily expectat…"
click at [643, 679] on html "[DATE] - Held R&A and Strategy touch base. Post–Epic go-live data appears consi…" at bounding box center [651, 580] width 873 height 199
drag, startPoint x: 461, startPoint y: 659, endPoint x: 248, endPoint y: 567, distance: 232.2
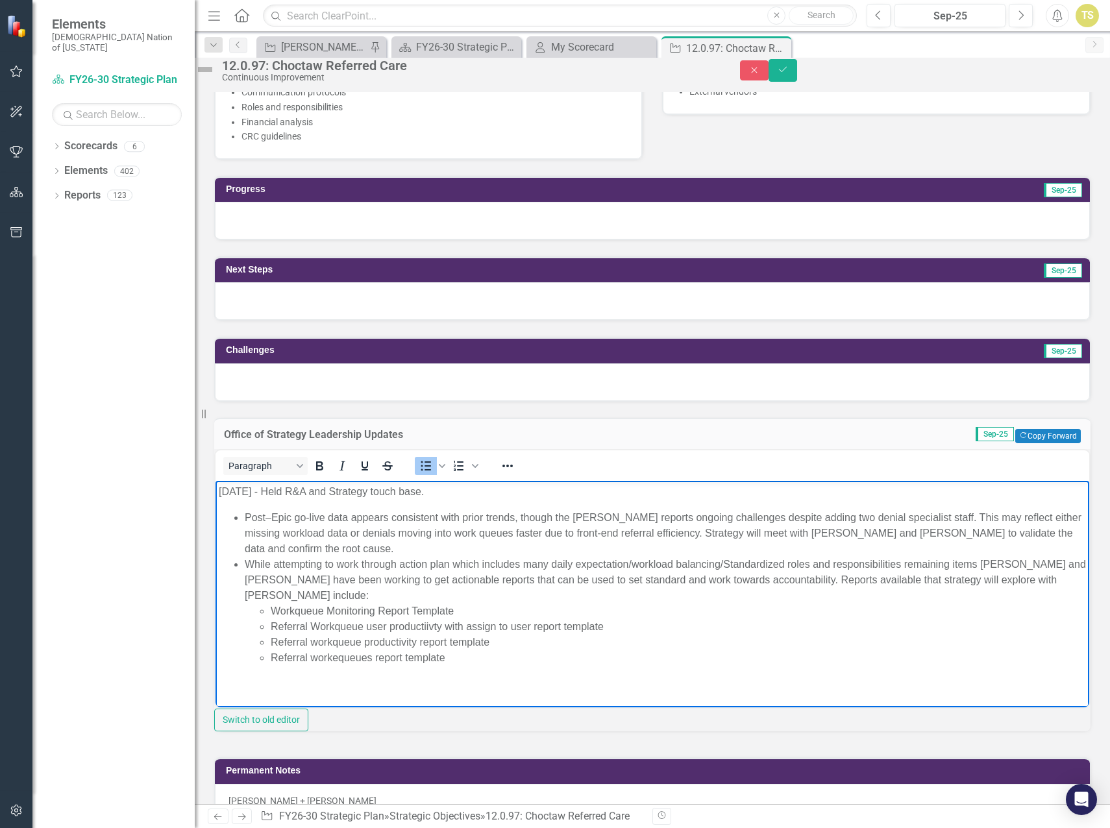
click at [248, 567] on li "While attempting to work through action plan which includes many daily expectat…" at bounding box center [665, 611] width 841 height 109
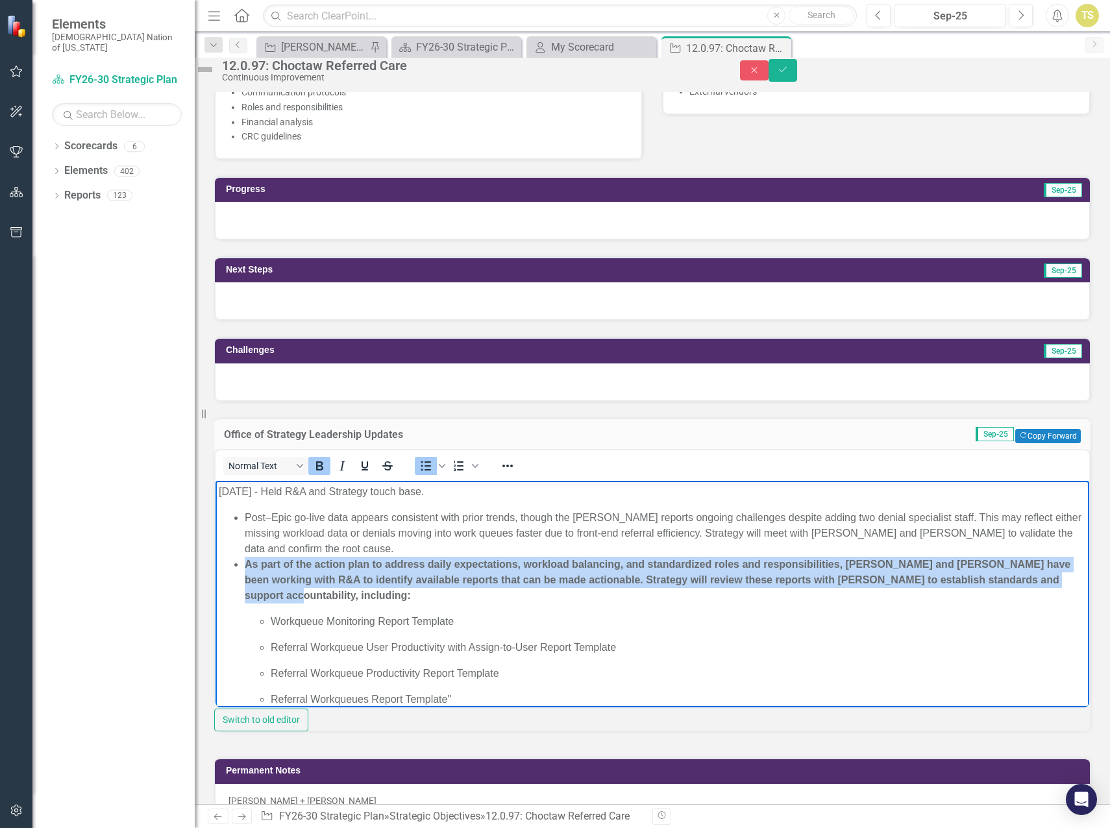
drag, startPoint x: 241, startPoint y: 567, endPoint x: 383, endPoint y: 590, distance: 143.9
click at [383, 590] on ul "Post–Epic go-live data appears consistent with prior trends, though the [PERSON…" at bounding box center [652, 608] width 867 height 197
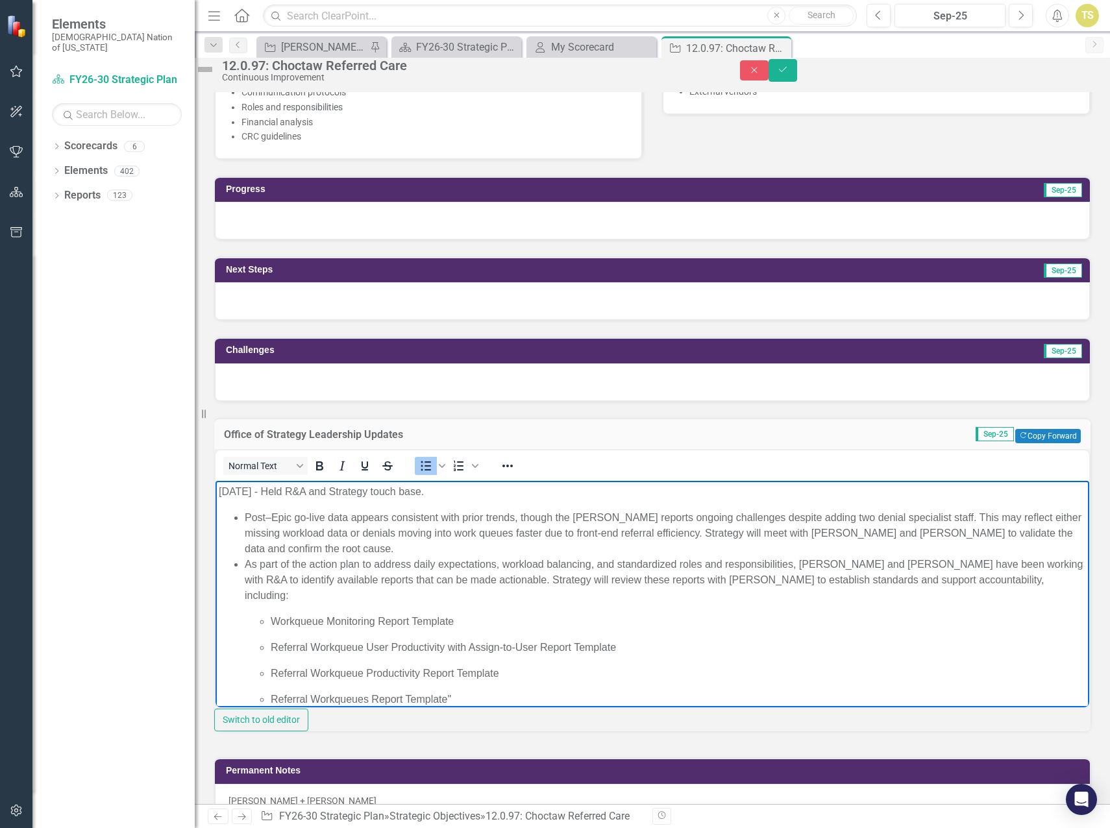
click at [240, 566] on ul "Post–Epic go-live data appears consistent with prior trends, though the [PERSON…" at bounding box center [652, 608] width 867 height 197
click at [430, 475] on span "Bullet list" at bounding box center [426, 466] width 22 height 18
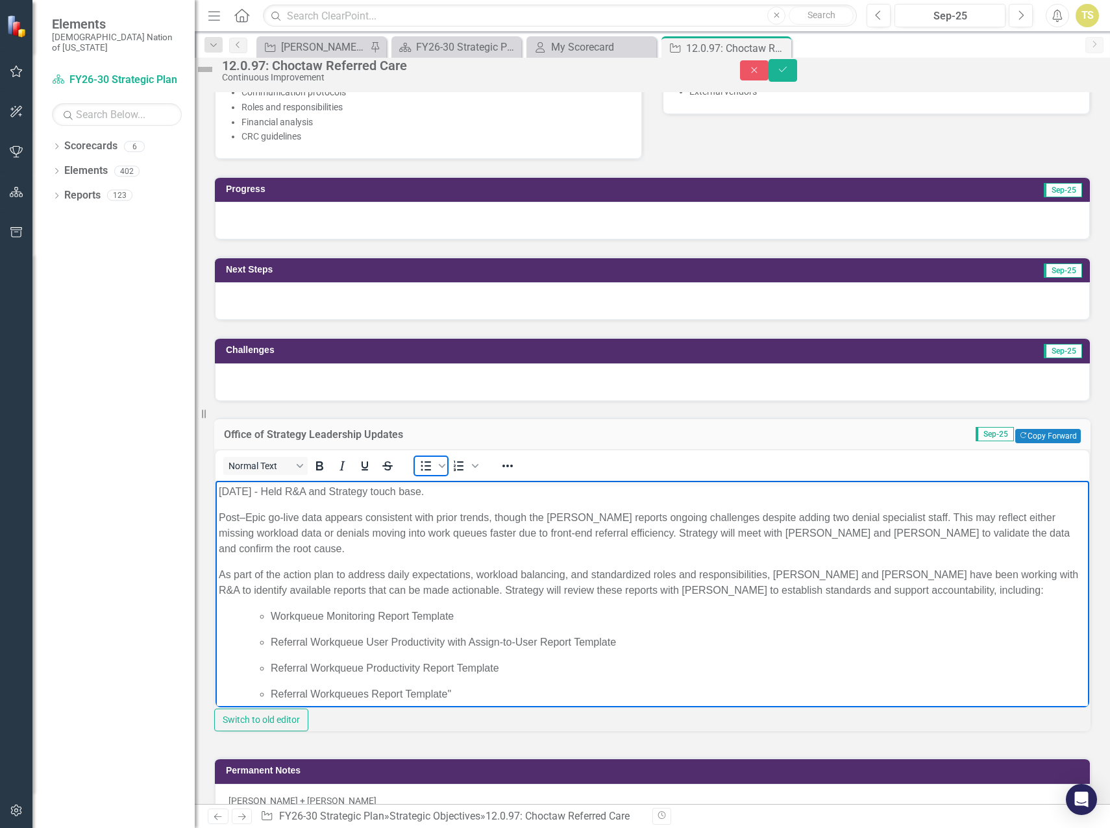
click at [433, 474] on icon "Bullet list" at bounding box center [426, 466] width 16 height 16
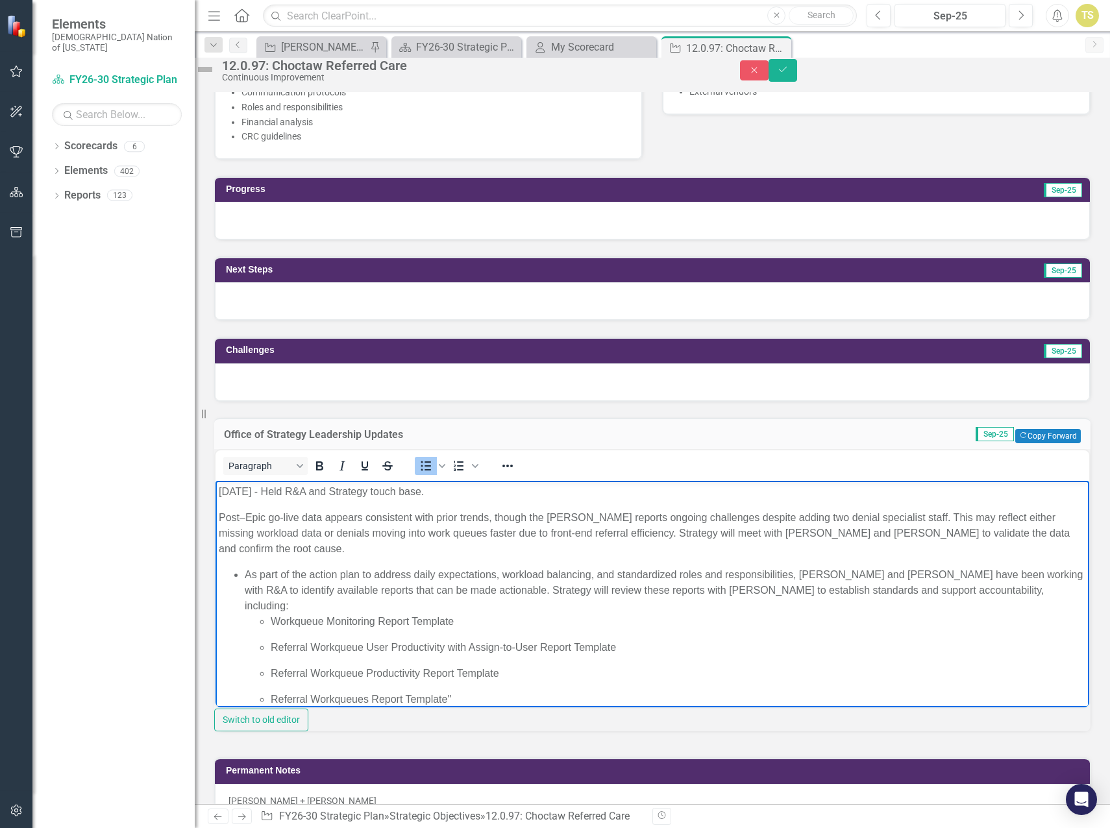
click at [221, 519] on p "Post–Epic go-live data appears consistent with prior trends, though the [PERSON…" at bounding box center [652, 533] width 867 height 47
click at [430, 475] on span "Bullet list" at bounding box center [426, 466] width 22 height 18
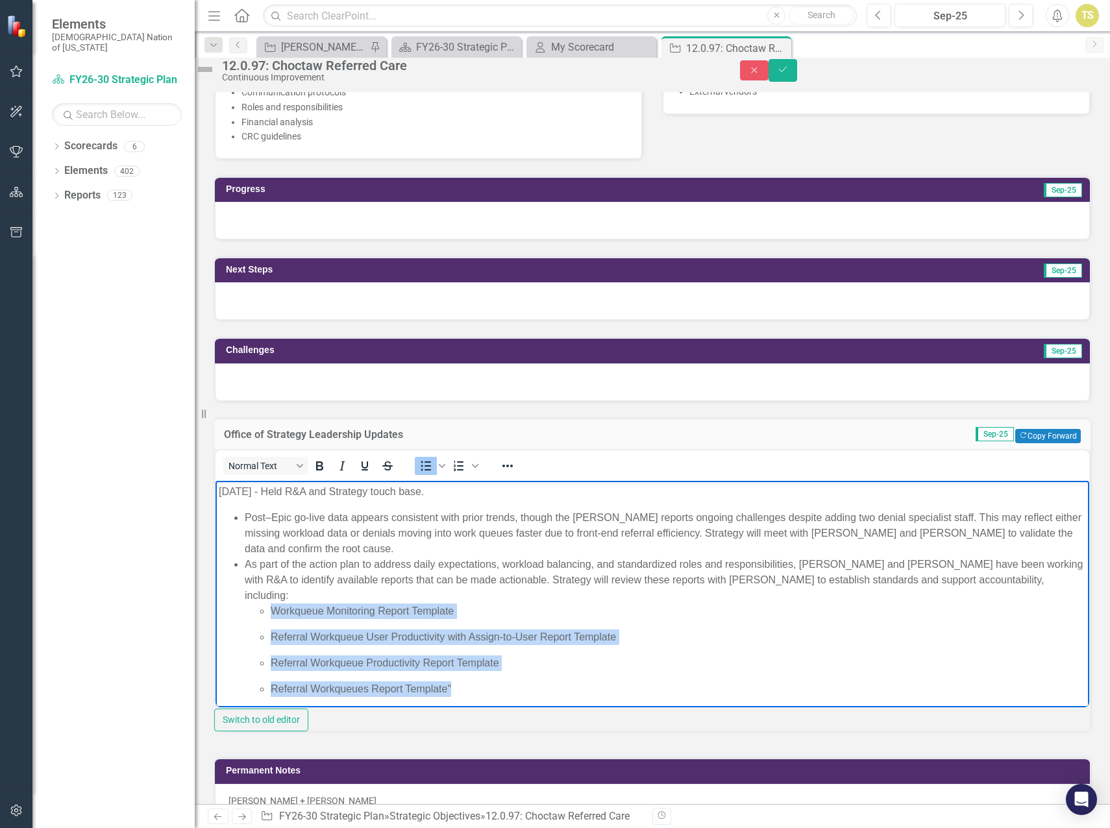
drag, startPoint x: 454, startPoint y: 675, endPoint x: 268, endPoint y: 600, distance: 200.9
click at [268, 603] on ul "Workqueue Monitoring Report Template Referral Workqueue User Productivity with …" at bounding box center [665, 649] width 841 height 93
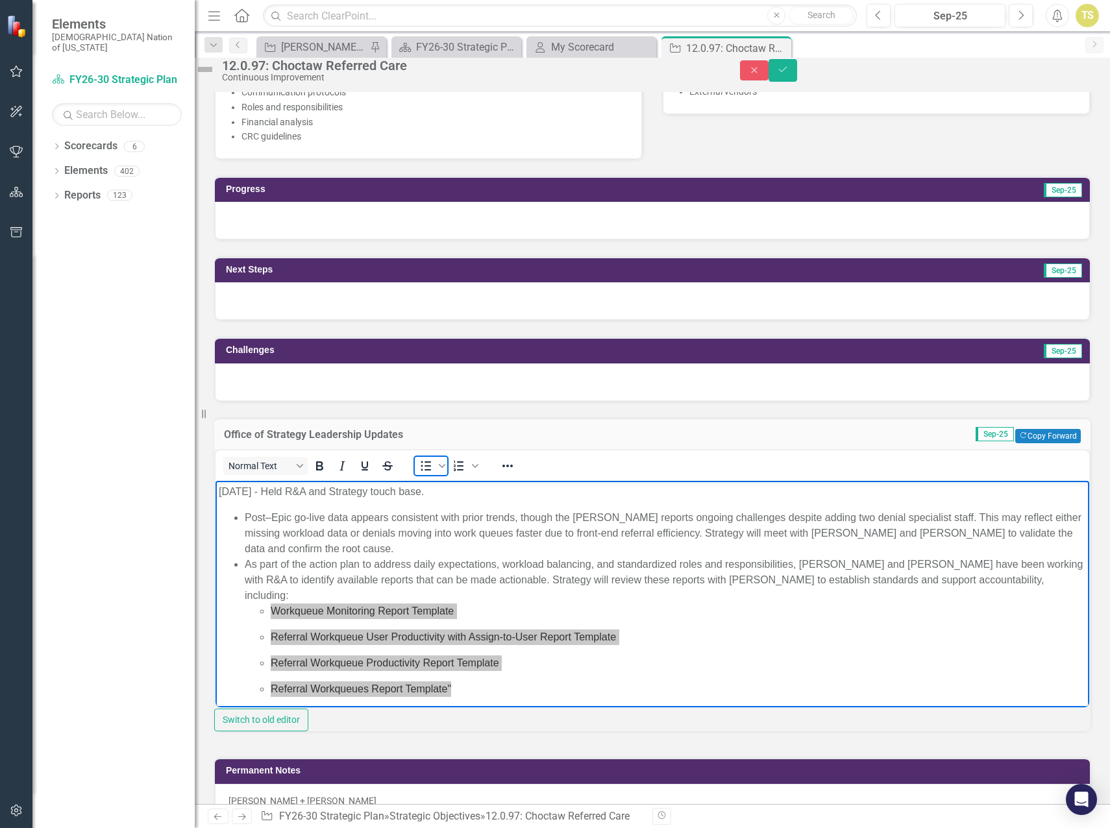
click at [431, 471] on icon "Bullet list" at bounding box center [426, 466] width 10 height 10
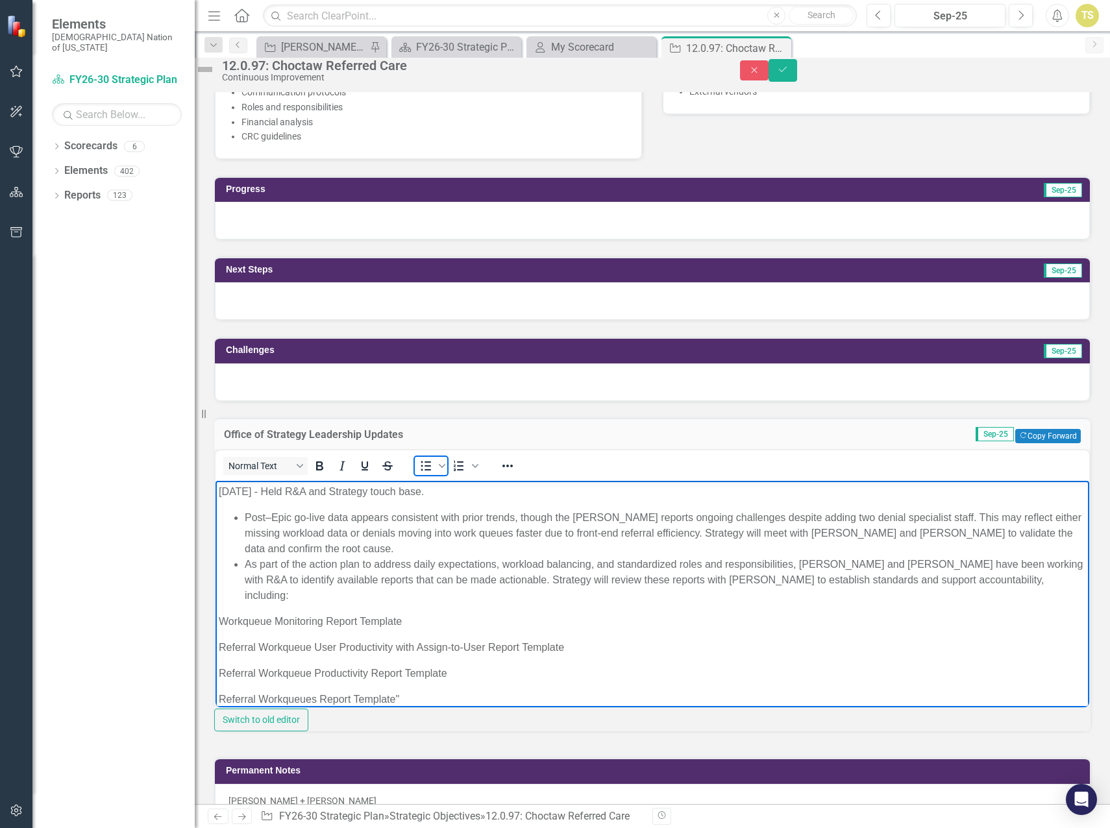
click at [431, 471] on icon "Bullet list" at bounding box center [426, 466] width 10 height 10
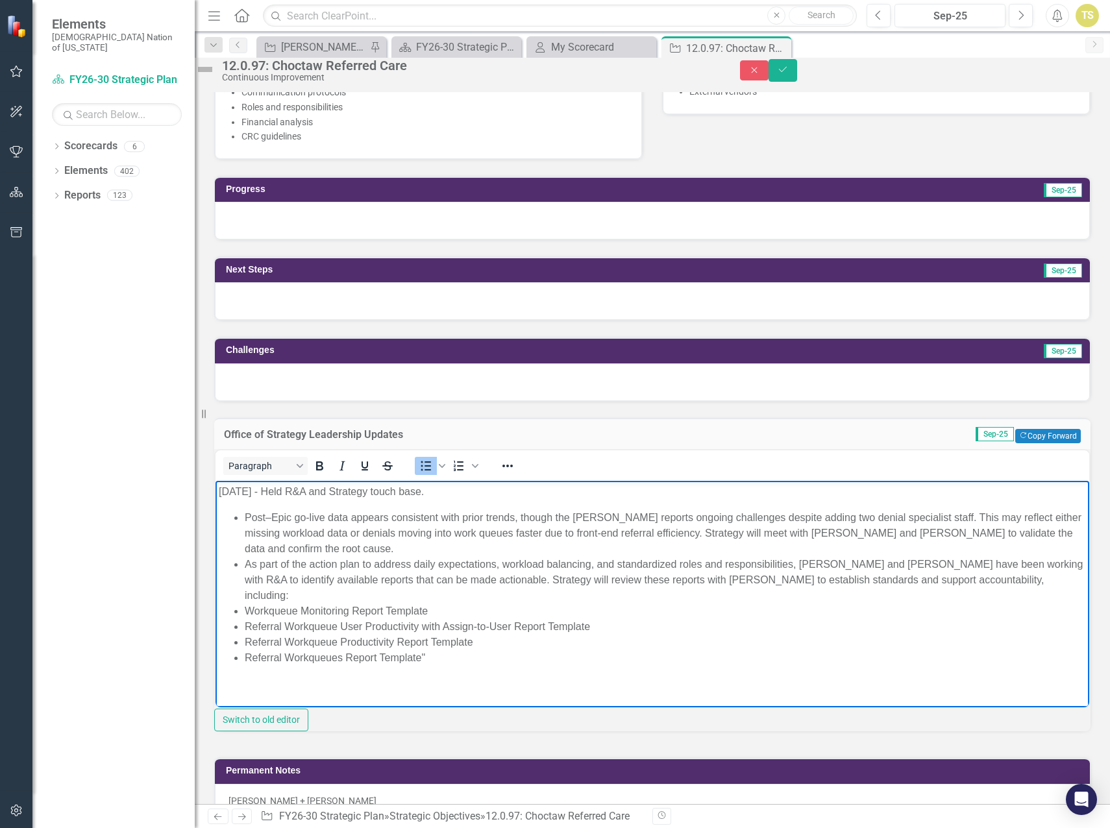
click at [244, 599] on ul "Post–Epic go-live data appears consistent with prior trends, though the [PERSON…" at bounding box center [652, 588] width 867 height 156
click at [245, 619] on li "Referral Workqueue User Productivity with Assign-to-User Report Template" at bounding box center [665, 627] width 841 height 16
click at [244, 622] on ul "Post–Epic go-live data appears consistent with prior trends, though the [PERSON…" at bounding box center [652, 588] width 867 height 156
click at [245, 650] on li "Referral Workqueues Report Template"" at bounding box center [665, 658] width 841 height 16
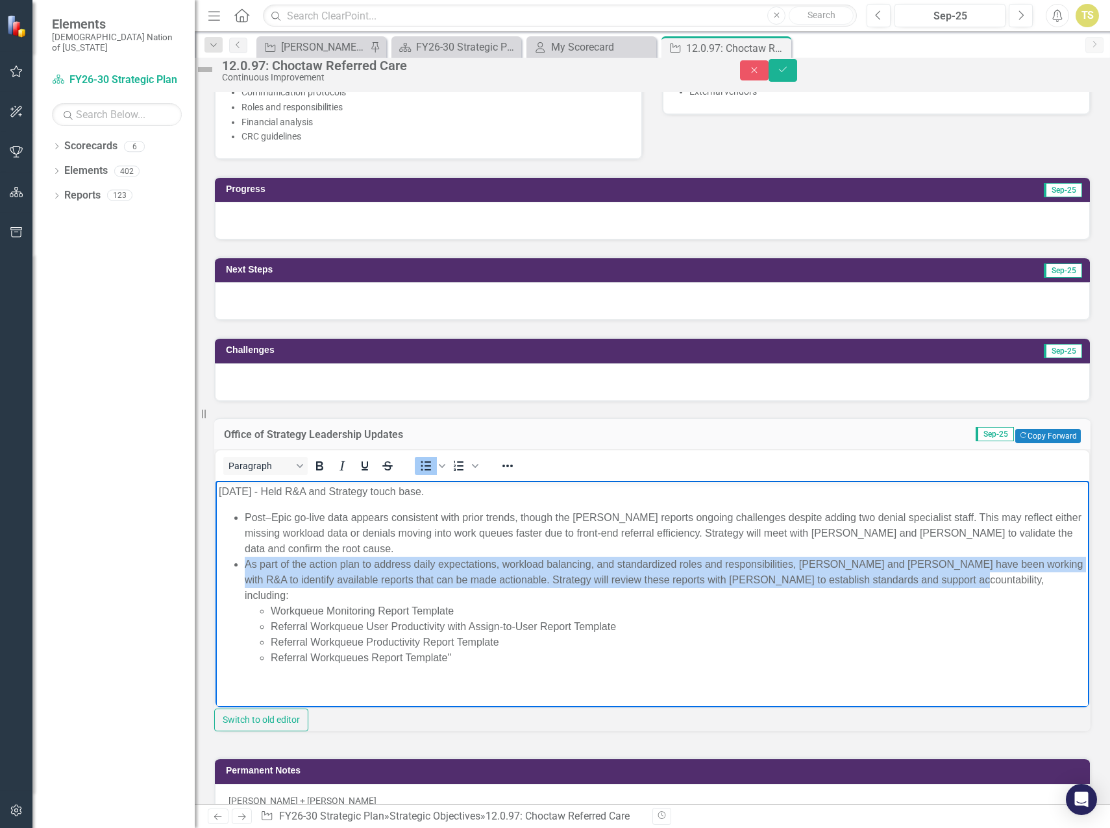
drag, startPoint x: 973, startPoint y: 581, endPoint x: 239, endPoint y: 564, distance: 733.4
click at [239, 564] on ul "Post–Epic go-live data appears consistent with prior trends, though the [PERSON…" at bounding box center [652, 588] width 867 height 156
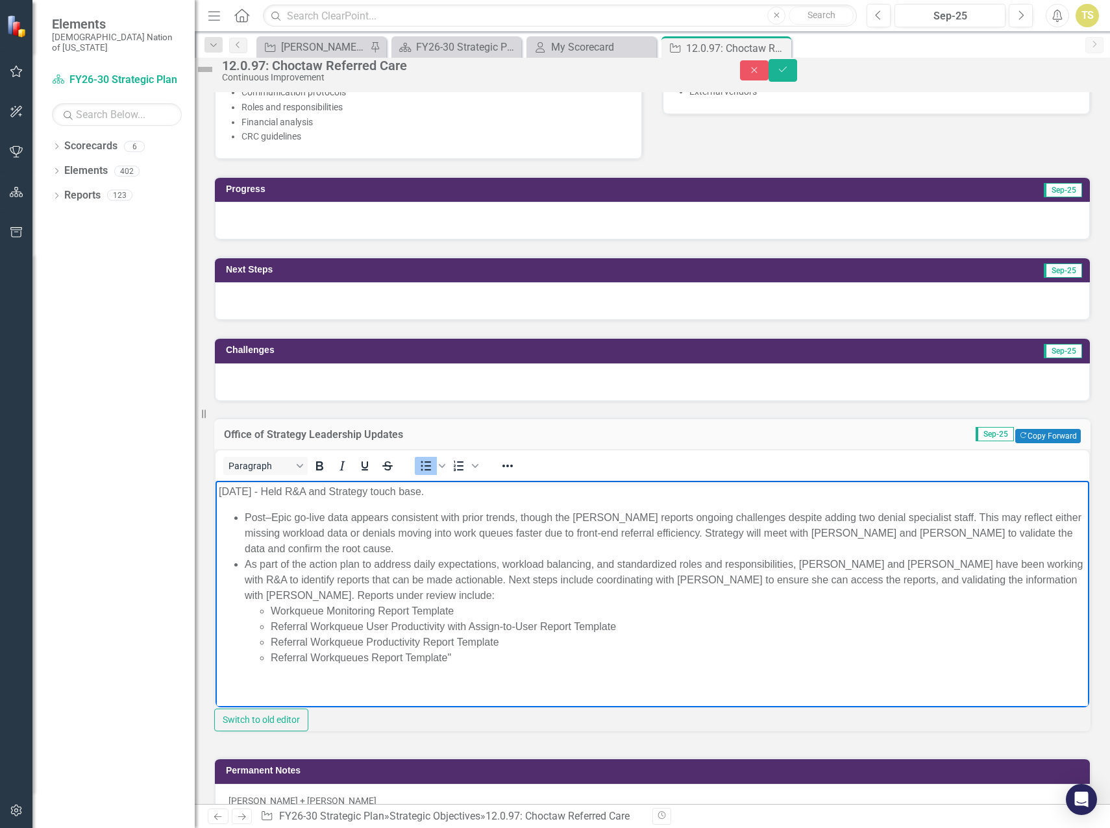
click at [596, 637] on li "Referral Workqueue Productivity Report Template" at bounding box center [678, 643] width 815 height 16
click at [311, 580] on li "As part of the action plan to address daily expectations, workload balancing, a…" at bounding box center [665, 611] width 841 height 109
click at [489, 580] on li "As part of the action plan to address daily expectations, workload balancing, a…" at bounding box center [665, 611] width 841 height 109
click at [296, 593] on li "As part of the action plan to address daily expectations, workload balancing, a…" at bounding box center [665, 611] width 841 height 109
click at [797, 82] on button "Save" at bounding box center [782, 70] width 29 height 23
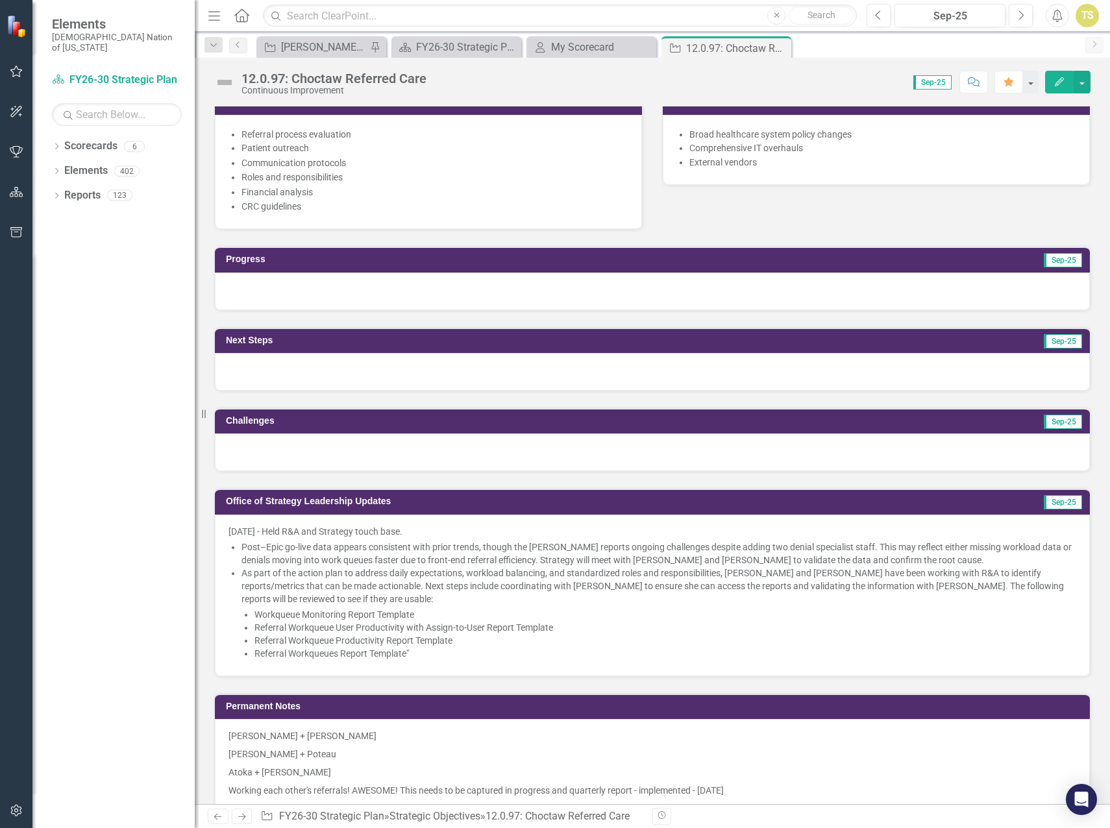
scroll to position [714, 0]
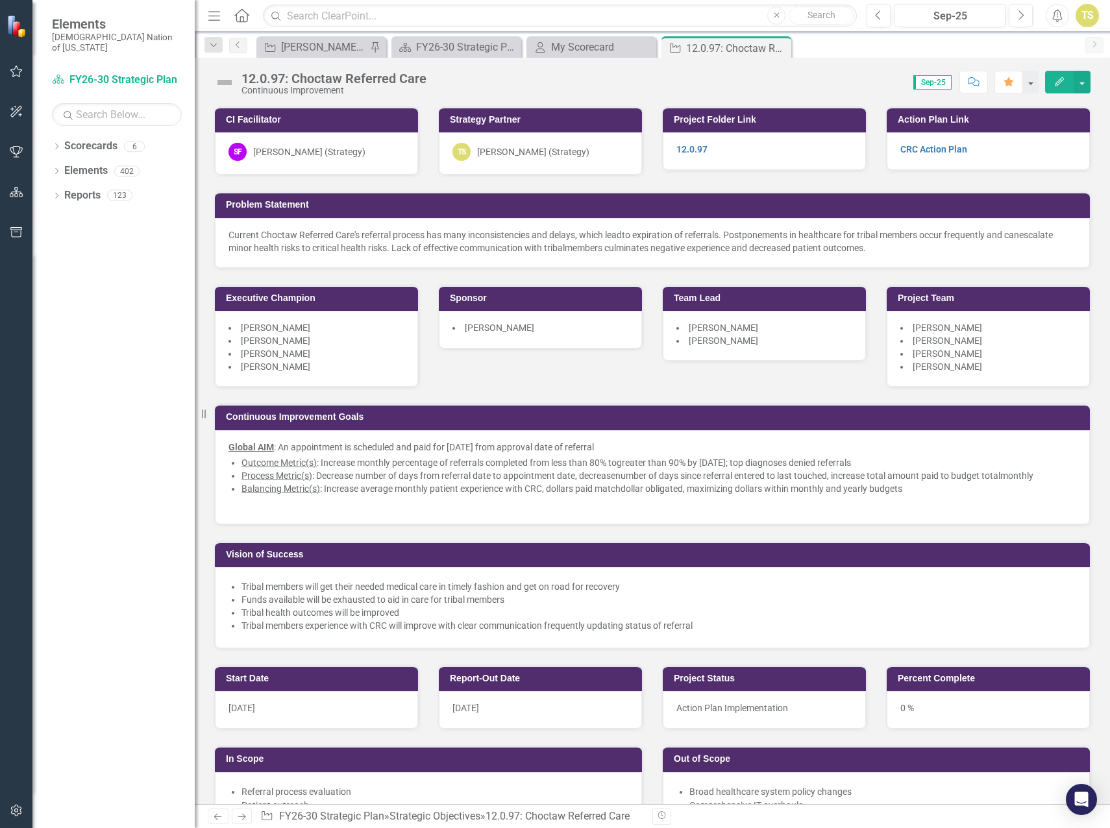
scroll to position [714, 0]
